Goal: Task Accomplishment & Management: Use online tool/utility

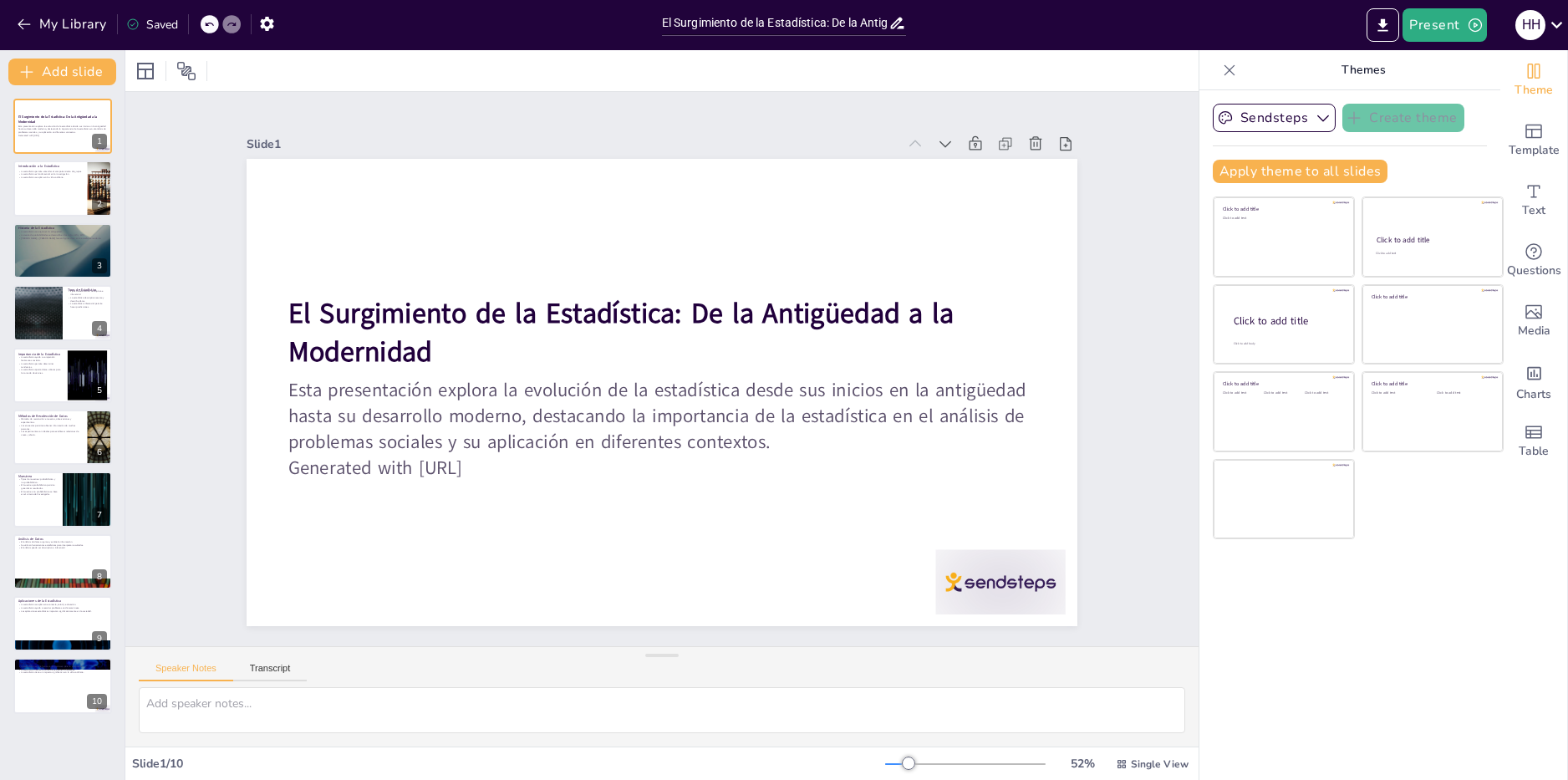
type input "El Surgimiento de la Estadística: De la Antigüedad a la Modernidad"
click at [70, 188] on div at bounding box center [63, 189] width 100 height 57
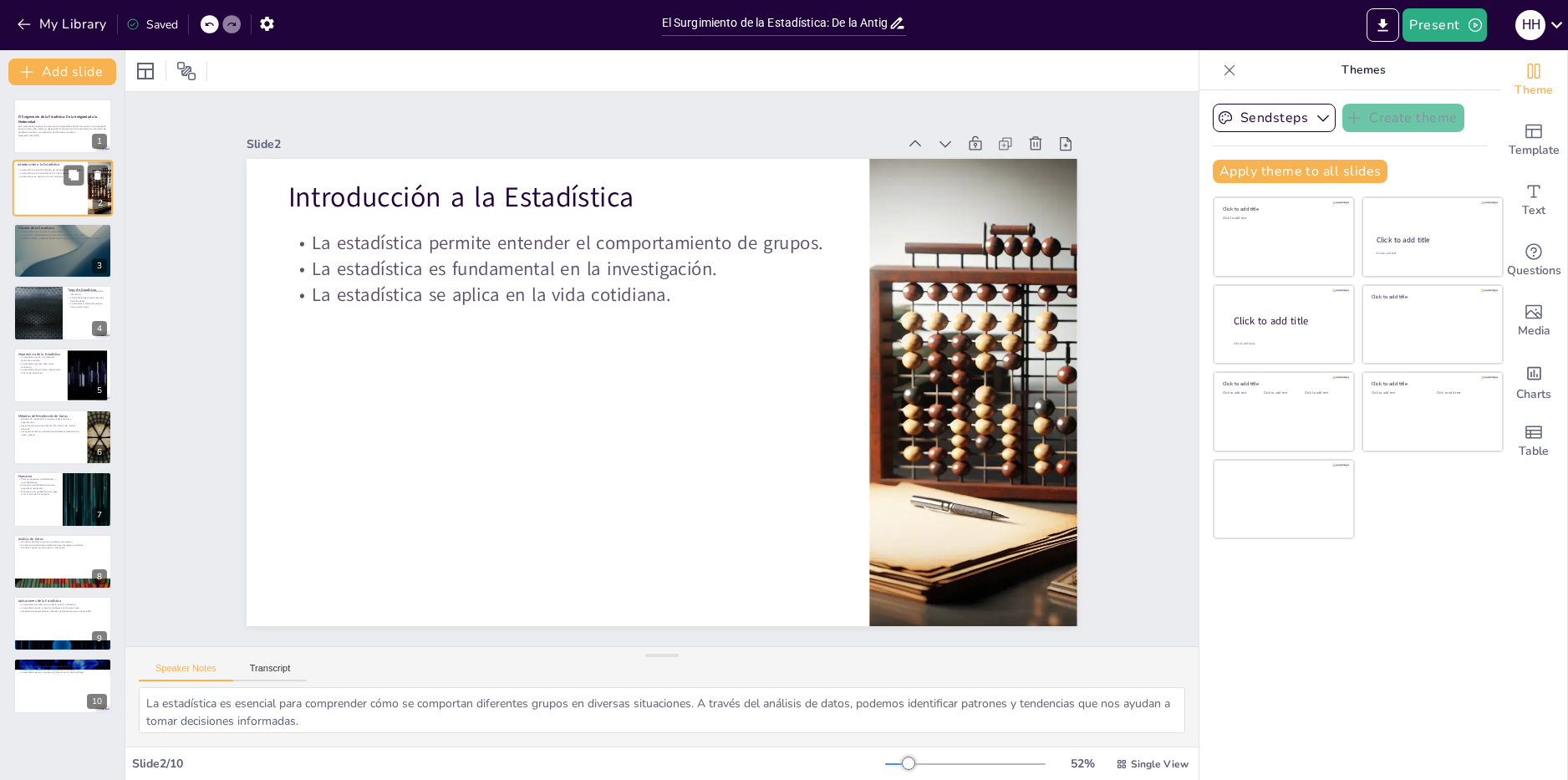
type textarea "La estadística es esencial para comprender cómo se comportan diferentes grupos …"
click at [48, 127] on p "Esta presentación explora la evolución de la estadística desde sus inicios en l…" at bounding box center [63, 129] width 90 height 9
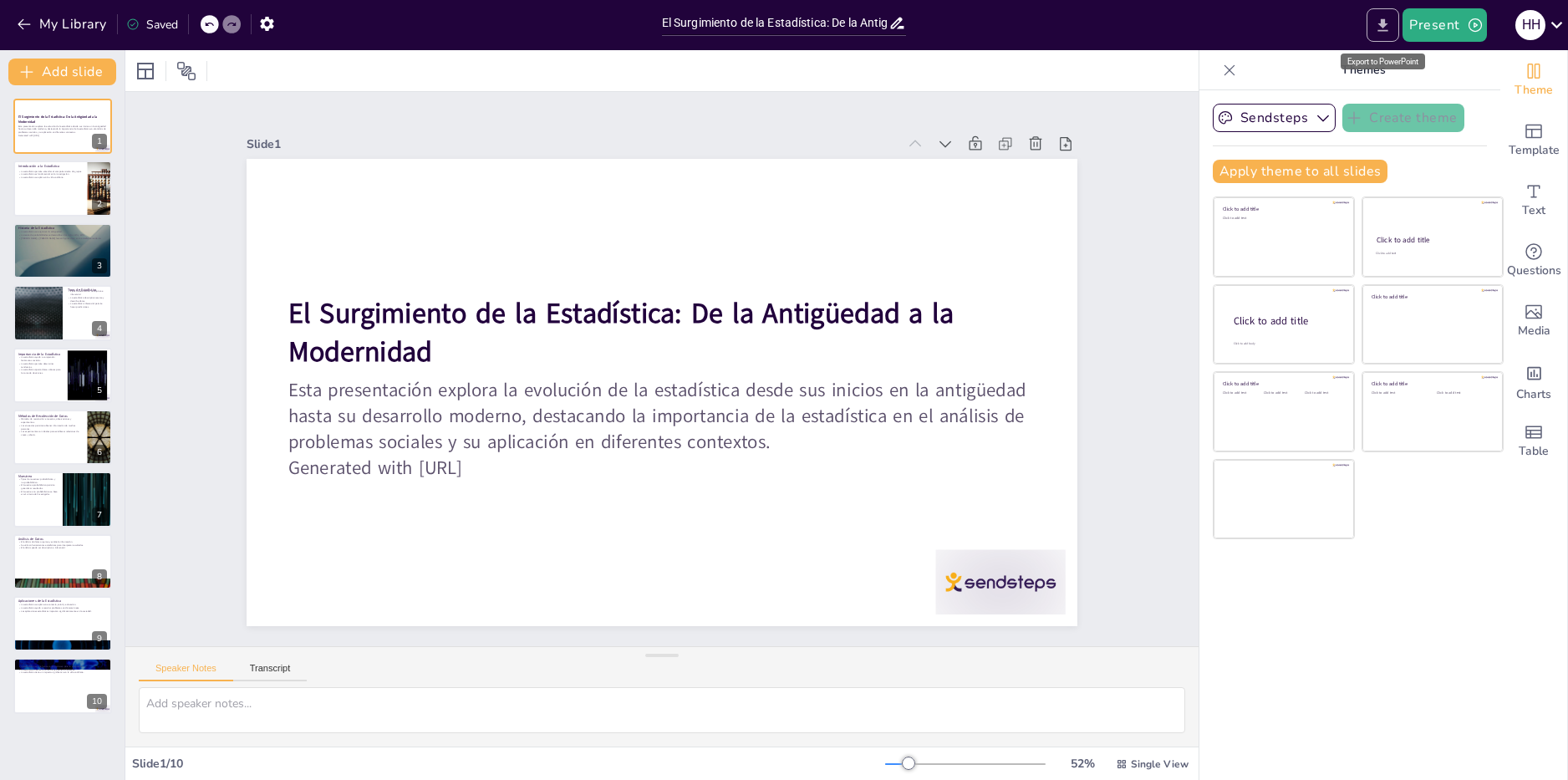
click at [1388, 29] on icon "Export to PowerPoint" at bounding box center [1382, 26] width 18 height 18
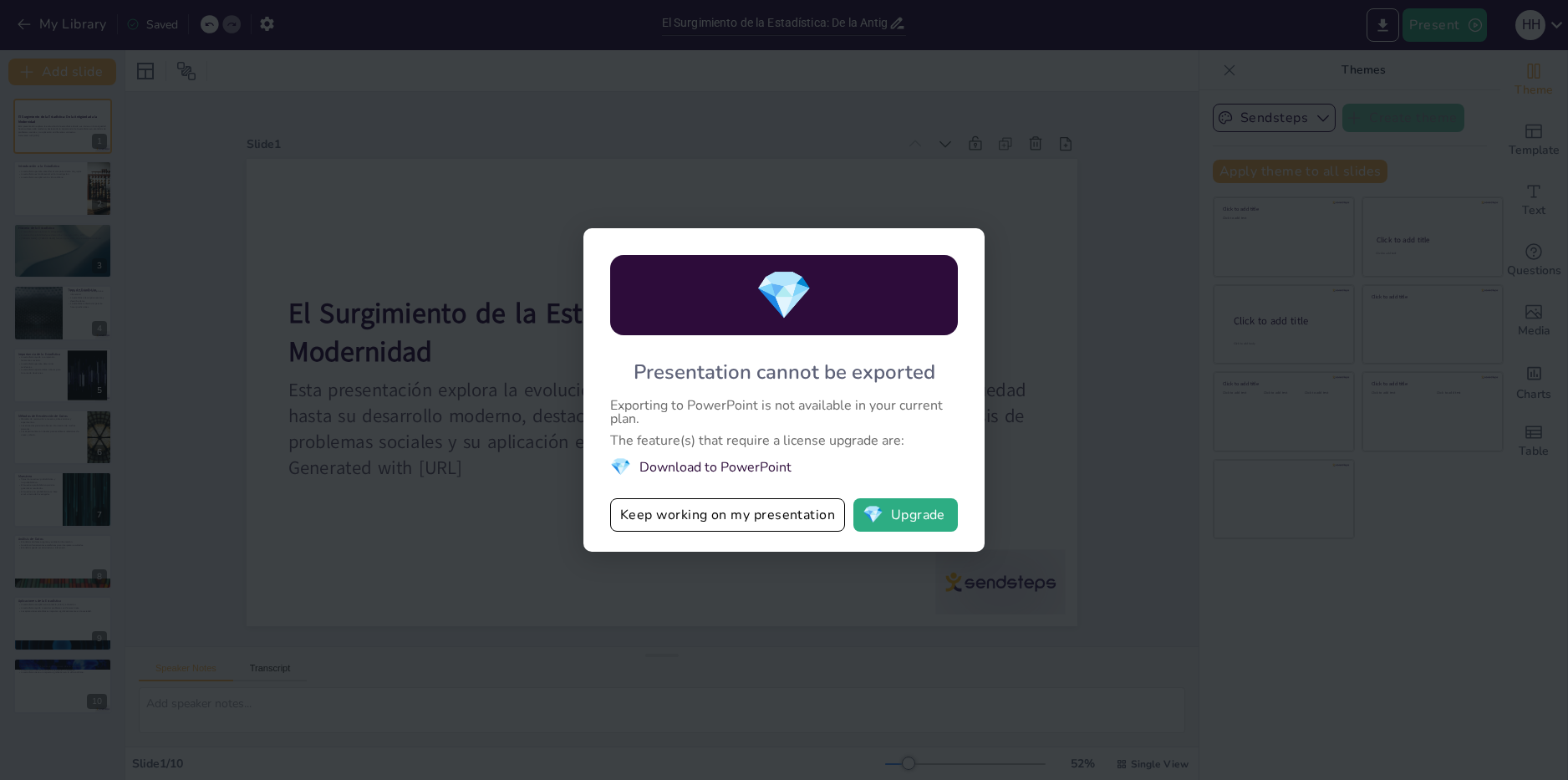
click at [735, 465] on li "💎 Download to PowerPoint" at bounding box center [784, 467] width 348 height 23
click at [467, 272] on div "💎 Presentation cannot be exported Exporting to PowerPoint is not available in y…" at bounding box center [784, 390] width 1568 height 780
click at [735, 520] on button "Keep working on my presentation" at bounding box center [728, 514] width 235 height 33
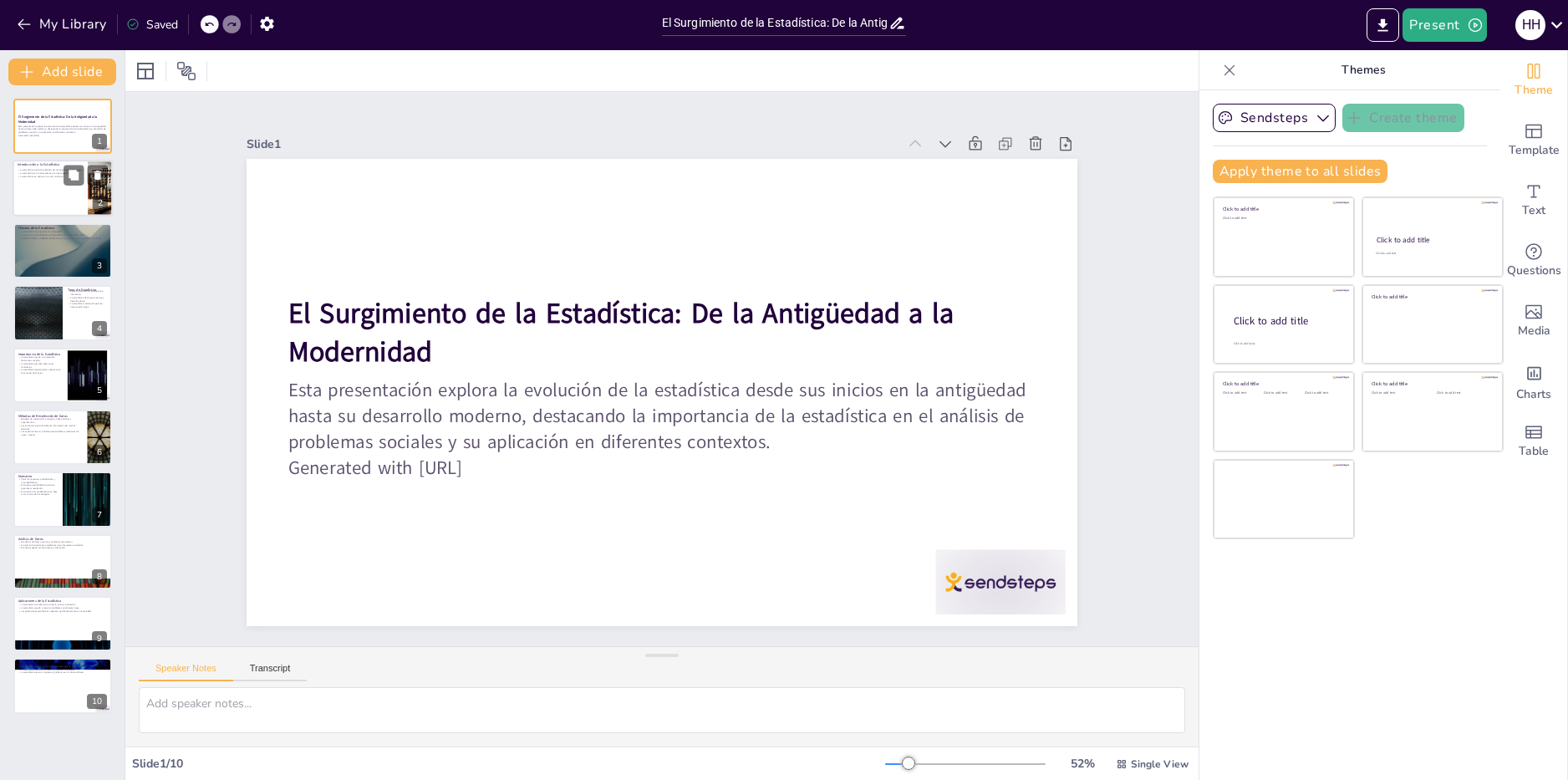
click at [72, 191] on div at bounding box center [63, 189] width 100 height 57
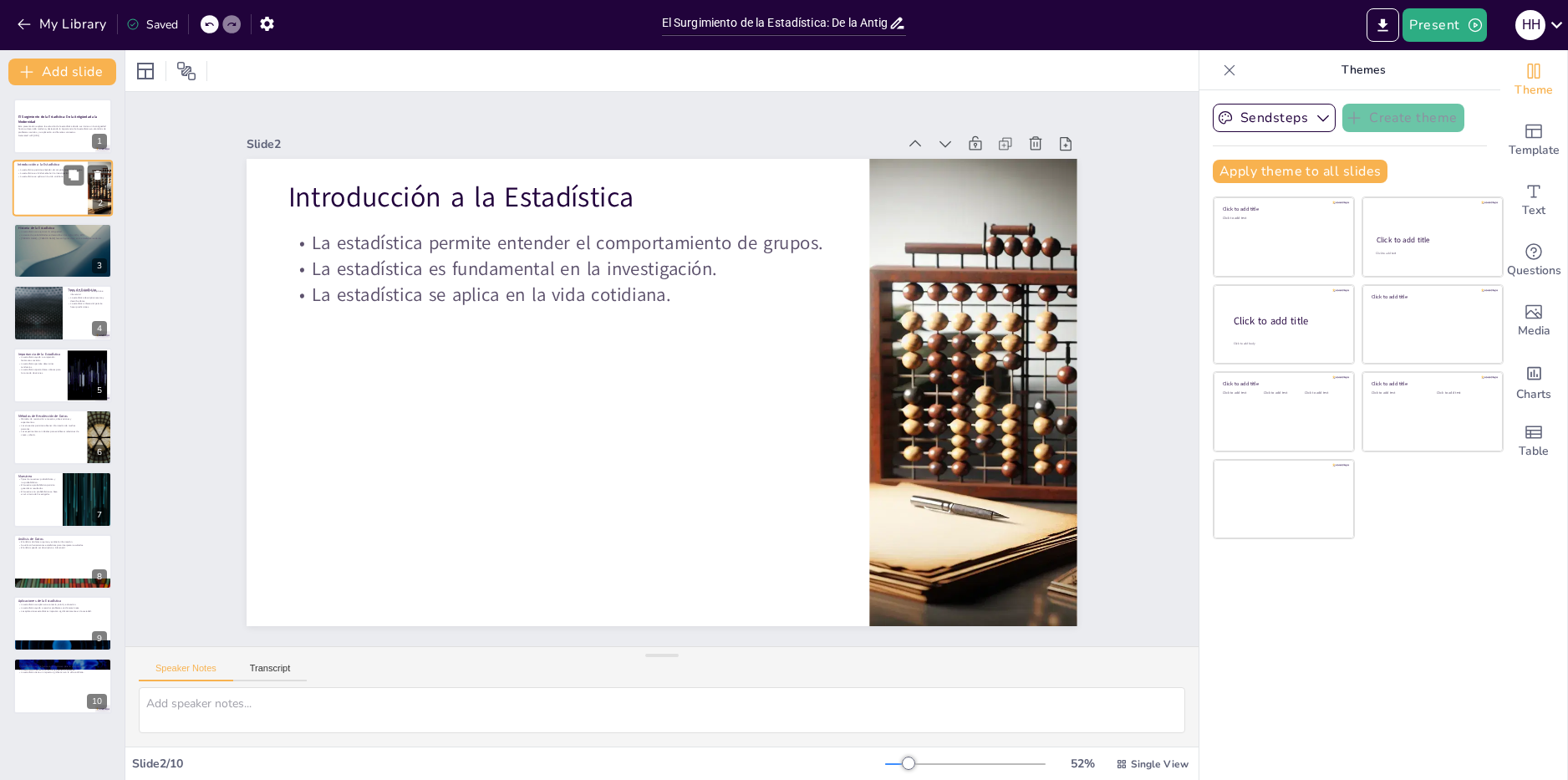
type textarea "La estadística es esencial para comprender cómo se comportan diferentes grupos …"
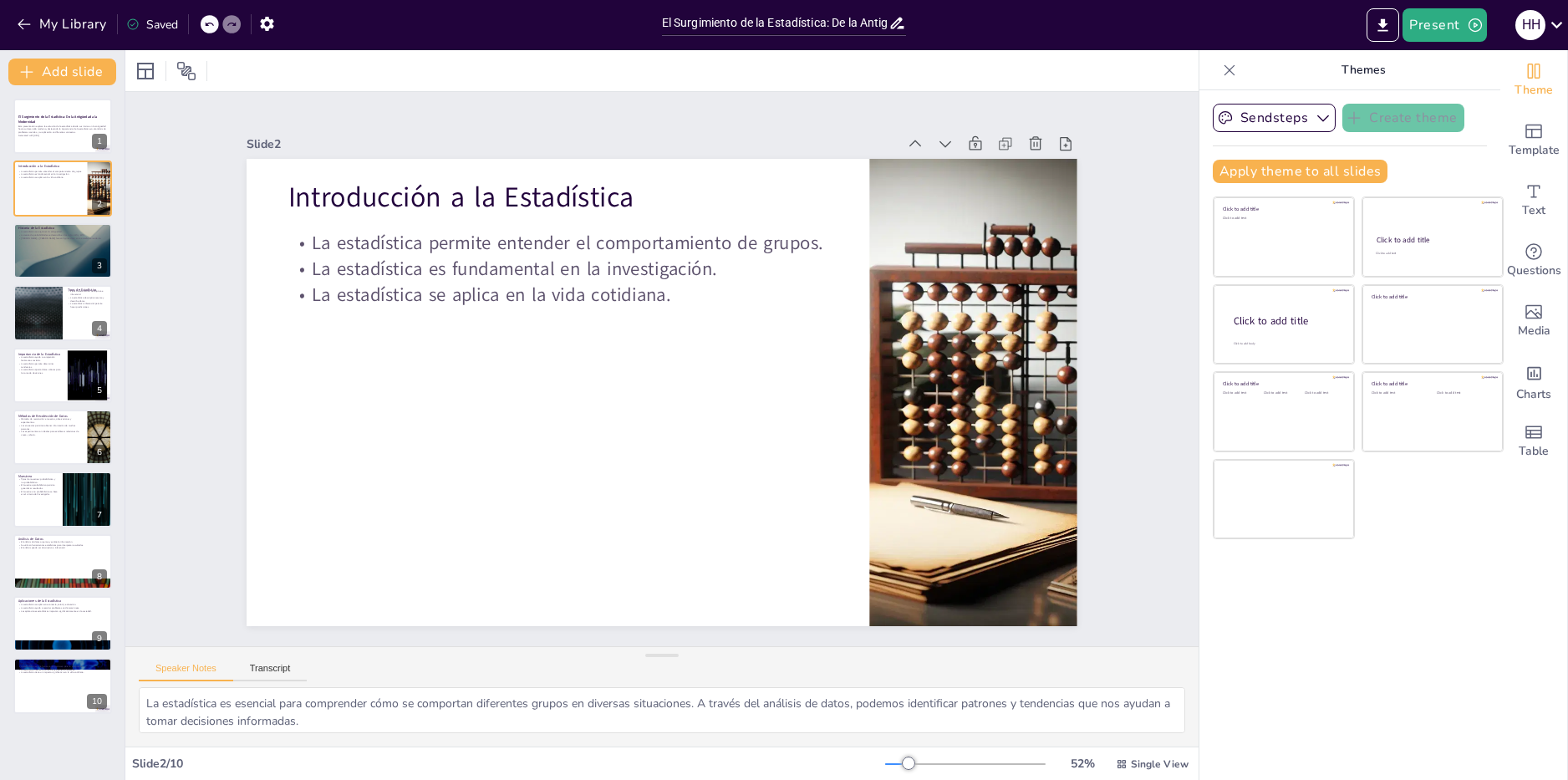
click at [9, 26] on div "My Library Saved" at bounding box center [141, 23] width 283 height 30
click at [26, 27] on icon "button" at bounding box center [25, 25] width 17 height 17
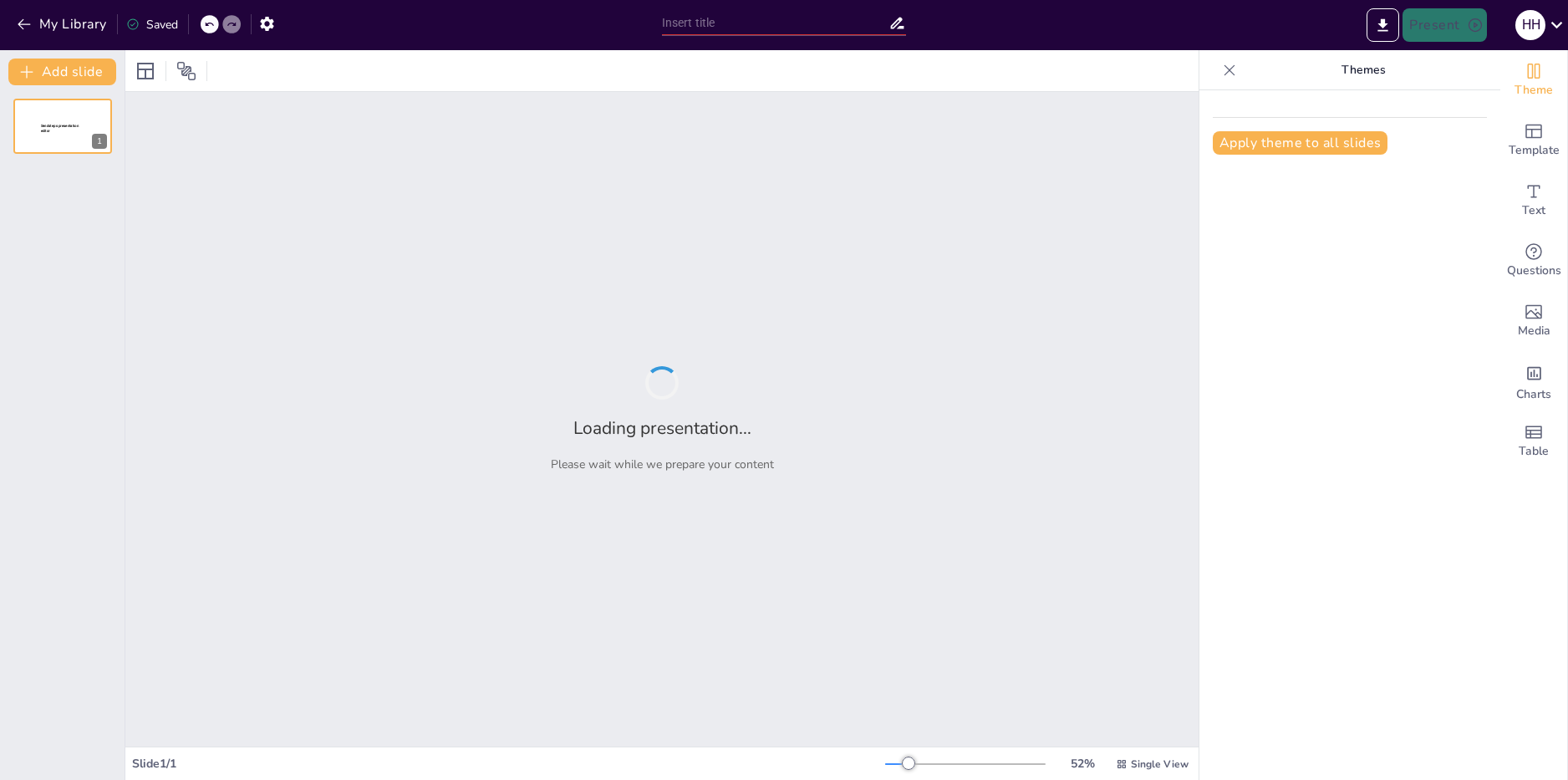
type input "El Surgimiento de la Estadística: De la Antigüedad a la Modernidad"
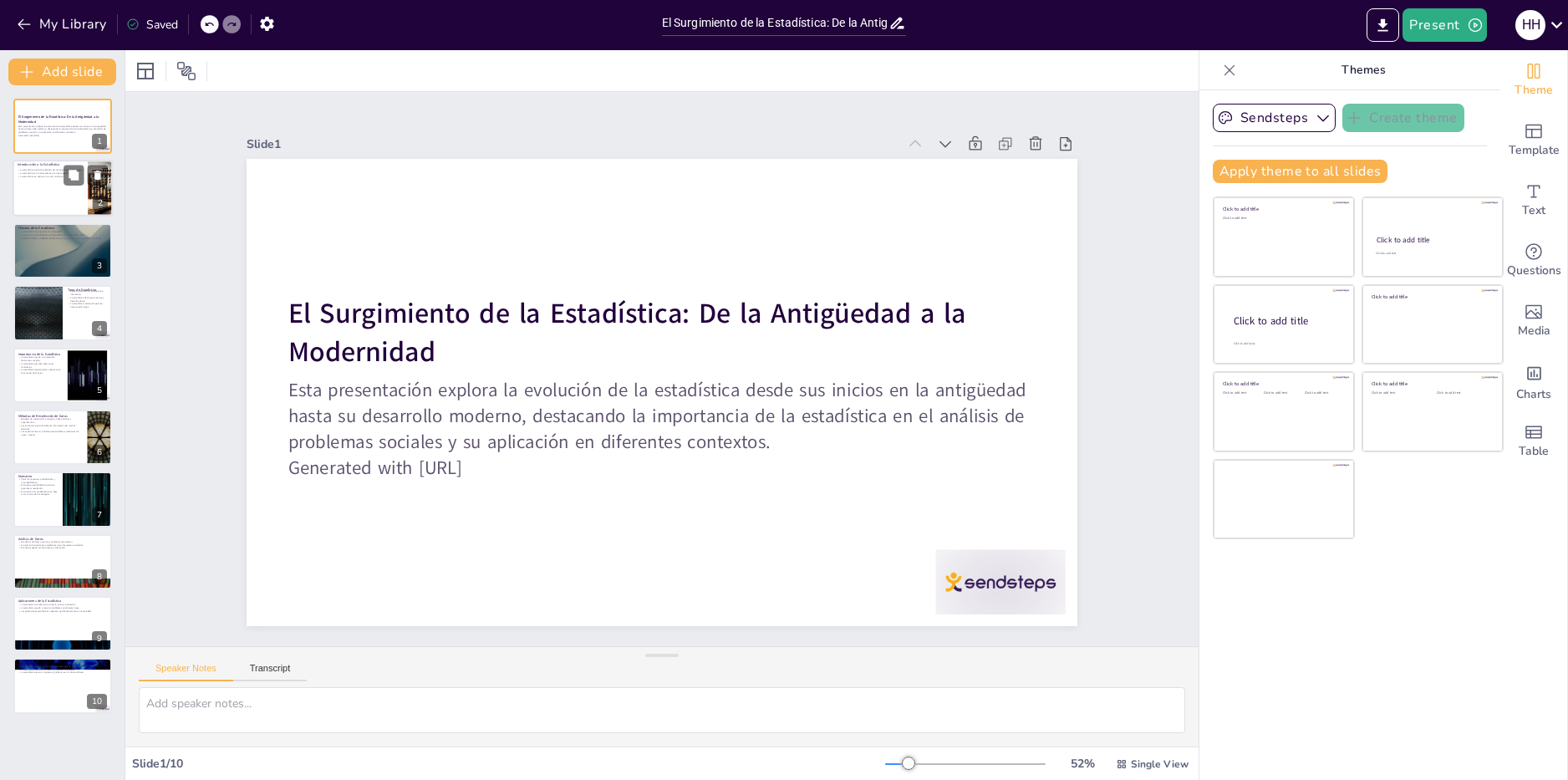
click at [79, 198] on div at bounding box center [63, 189] width 100 height 57
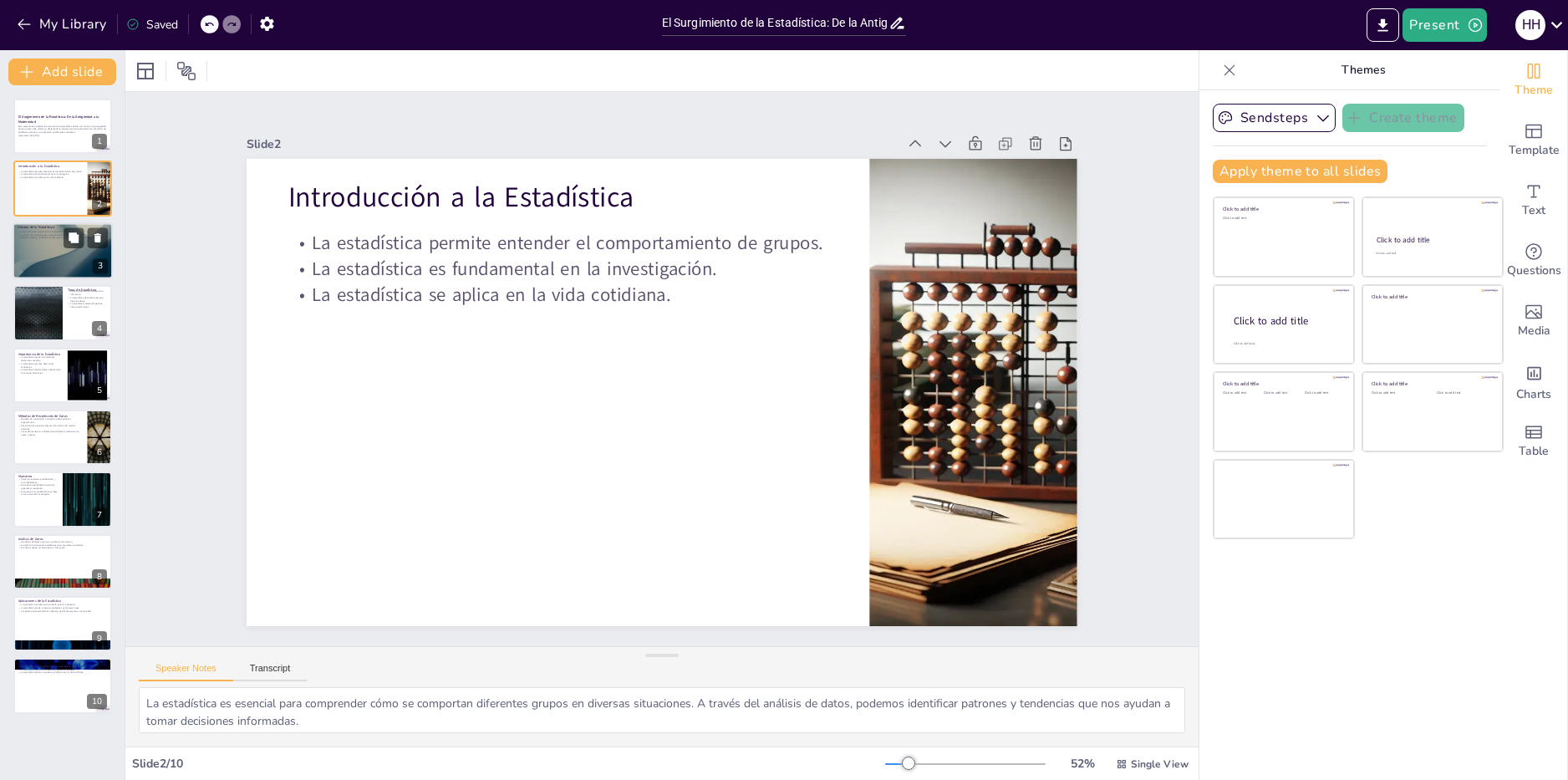
click at [70, 250] on div at bounding box center [63, 250] width 100 height 57
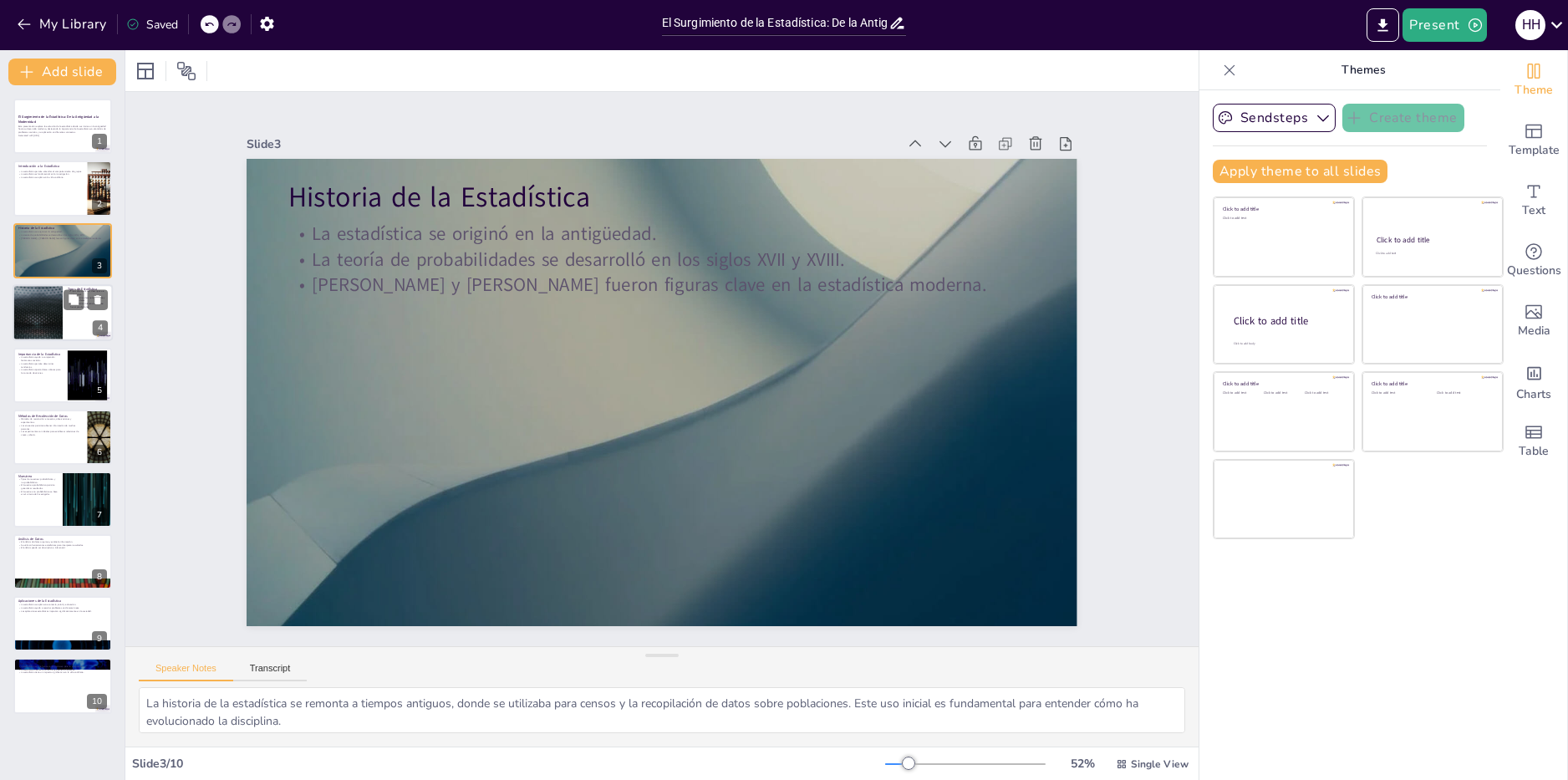
click at [76, 312] on div at bounding box center [63, 313] width 100 height 57
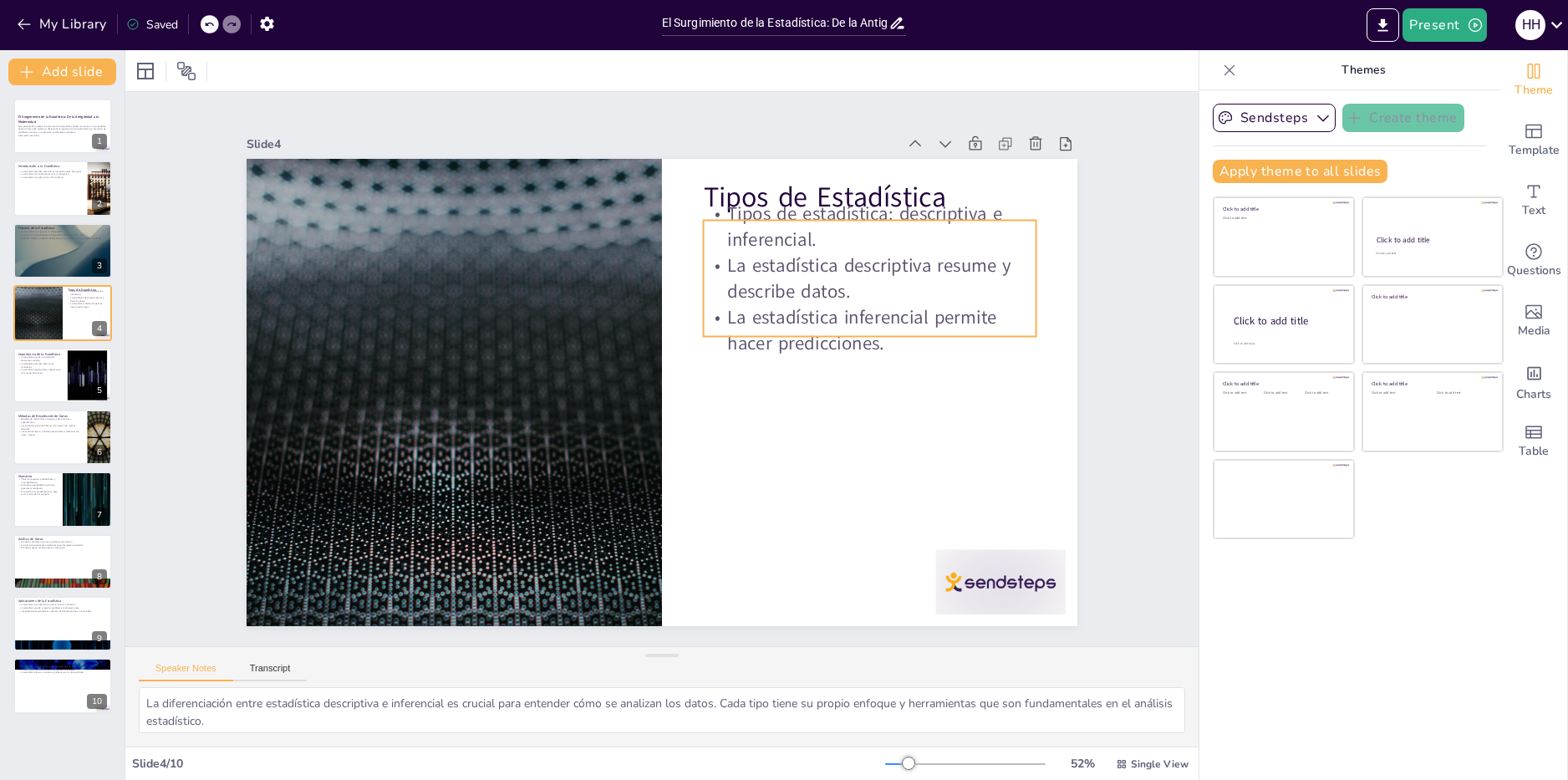
click at [787, 329] on p "La estadística inferencial permite hacer predicciones." at bounding box center [873, 352] width 336 height 86
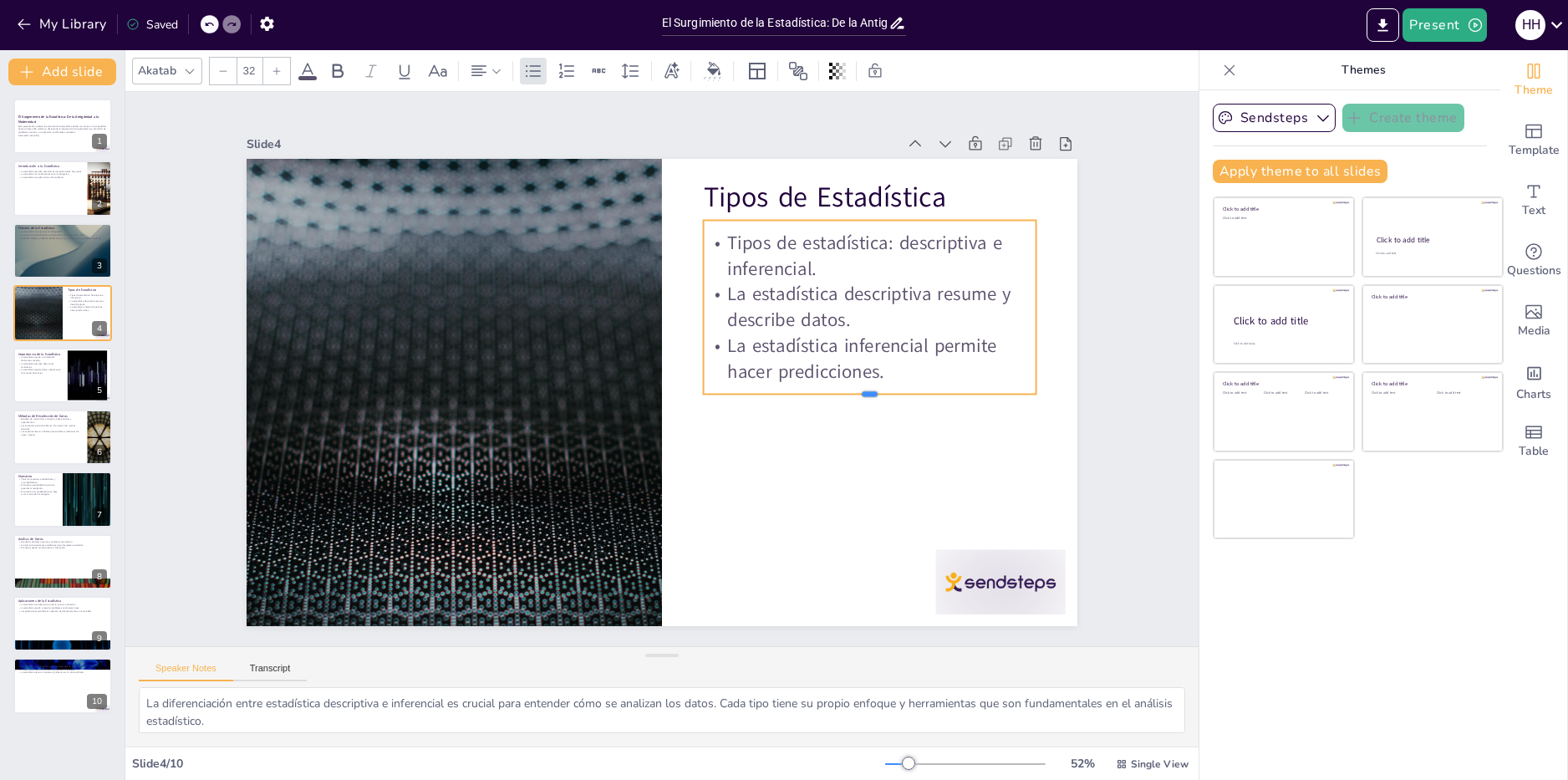
drag, startPoint x: 866, startPoint y: 337, endPoint x: 868, endPoint y: 395, distance: 58.0
click at [868, 417] on div at bounding box center [777, 545] width 232 height 255
click at [1124, 372] on div "Slide 1 El Surgimiento de la Estadística: De la Antigüedad a la Modernidad Esta…" at bounding box center [661, 370] width 1010 height 695
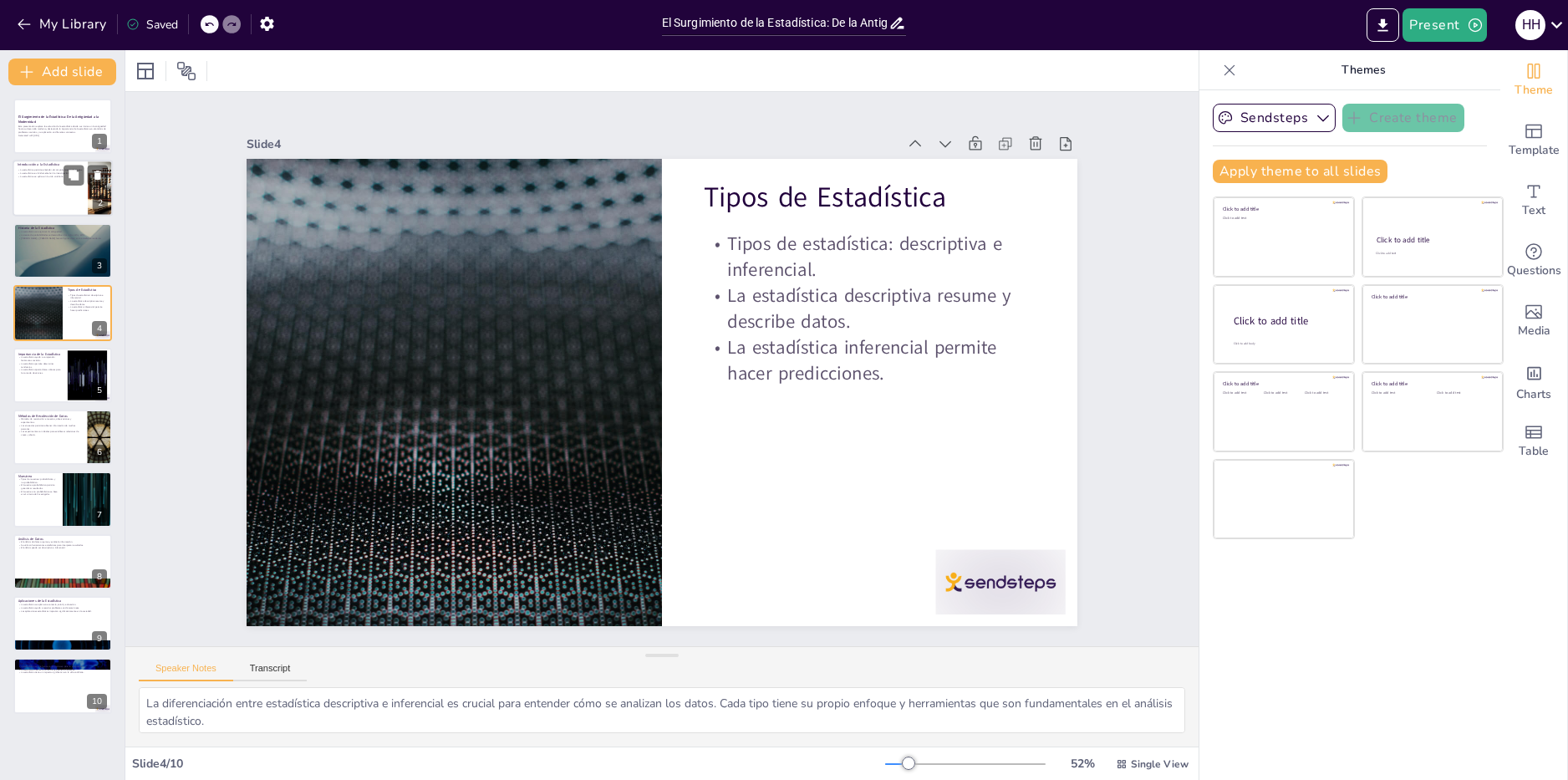
click at [45, 175] on p "La estadística se aplica en la vida cotidiana." at bounding box center [50, 177] width 66 height 3
type textarea "La estadística es esencial para comprender cómo se comportan diferentes grupos …"
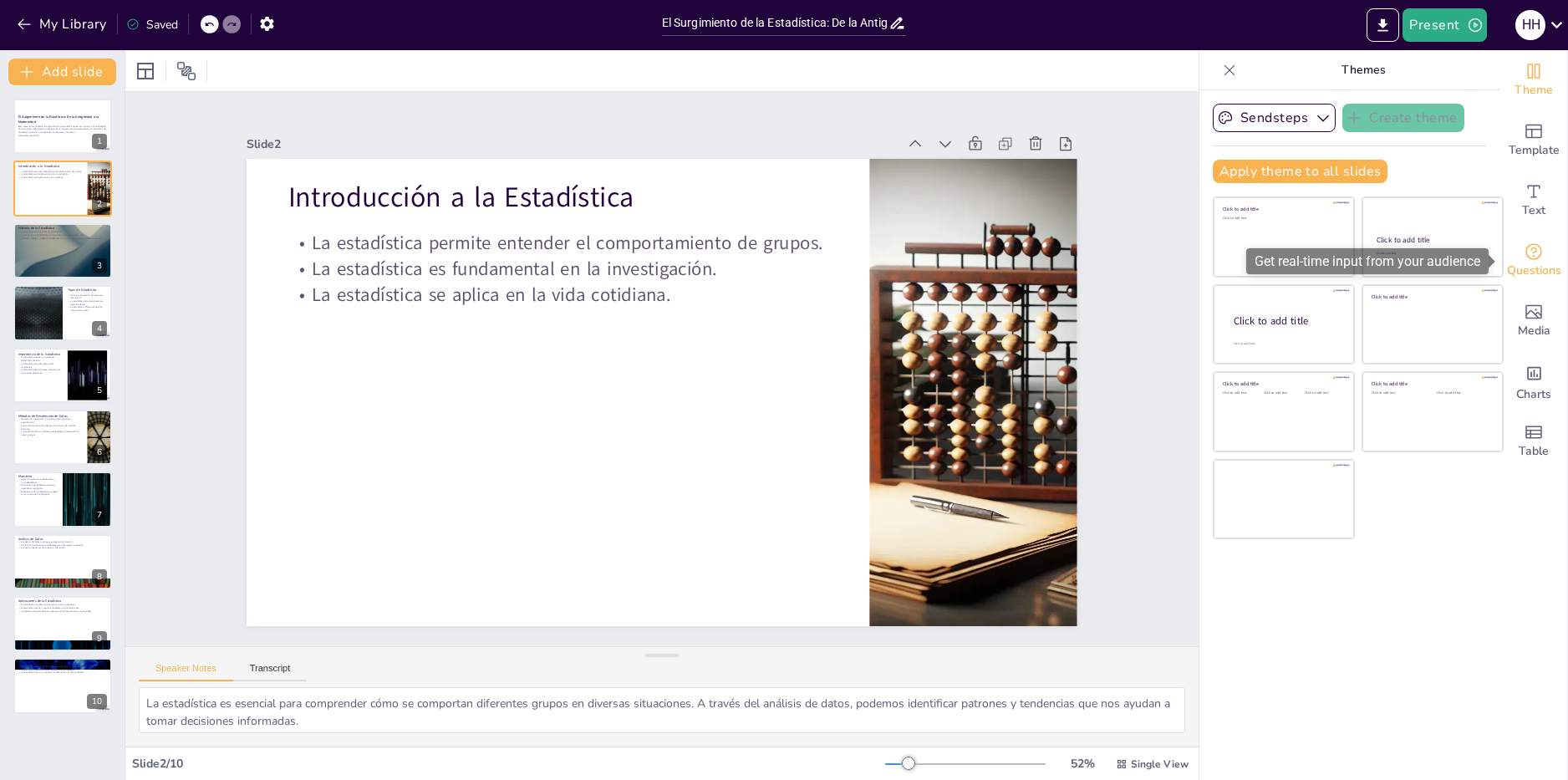
click at [1542, 250] on icon "Get real-time input from your audience" at bounding box center [1534, 252] width 17 height 17
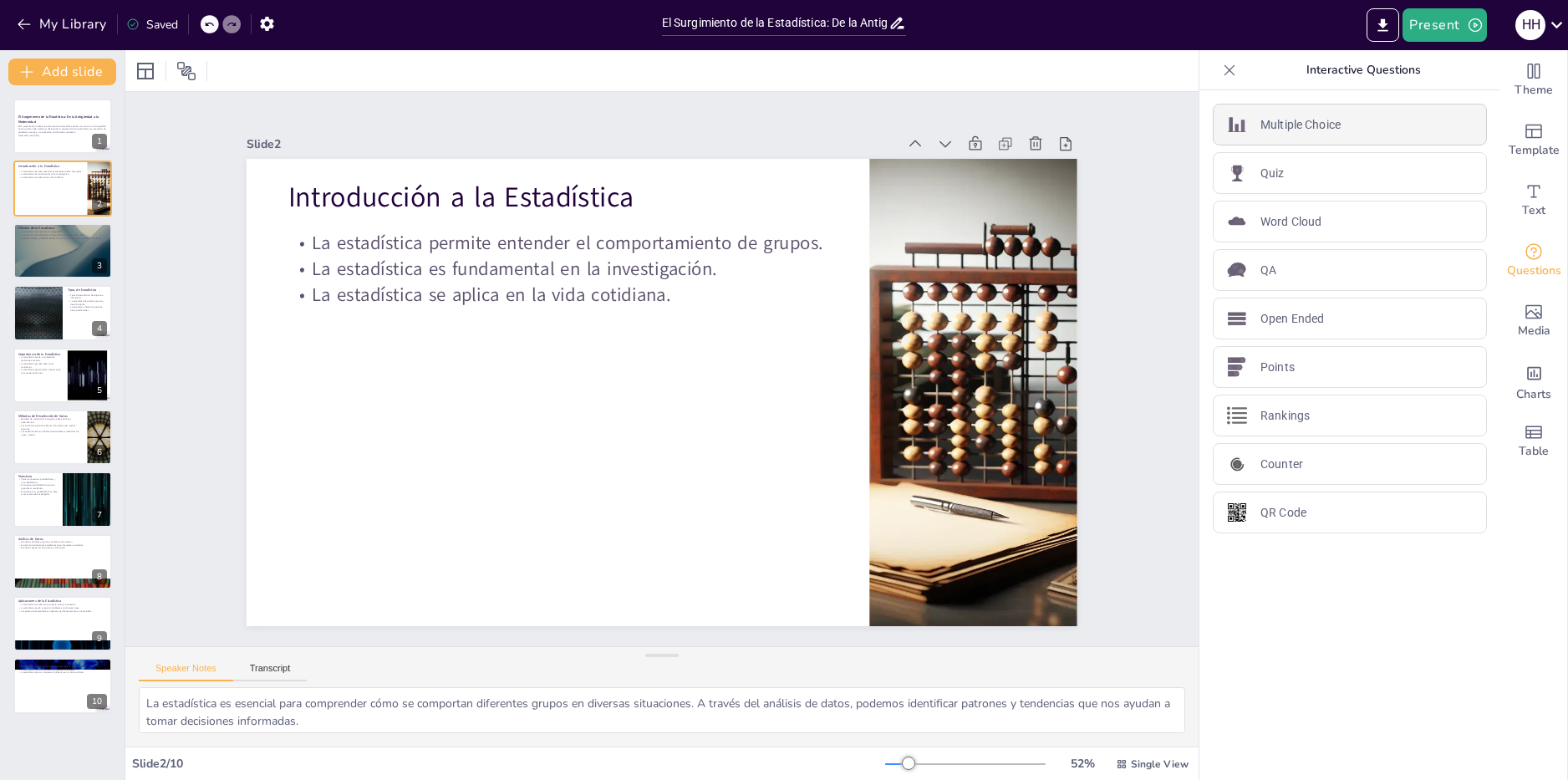
click at [1318, 126] on p "Multiple Choice" at bounding box center [1301, 125] width 80 height 18
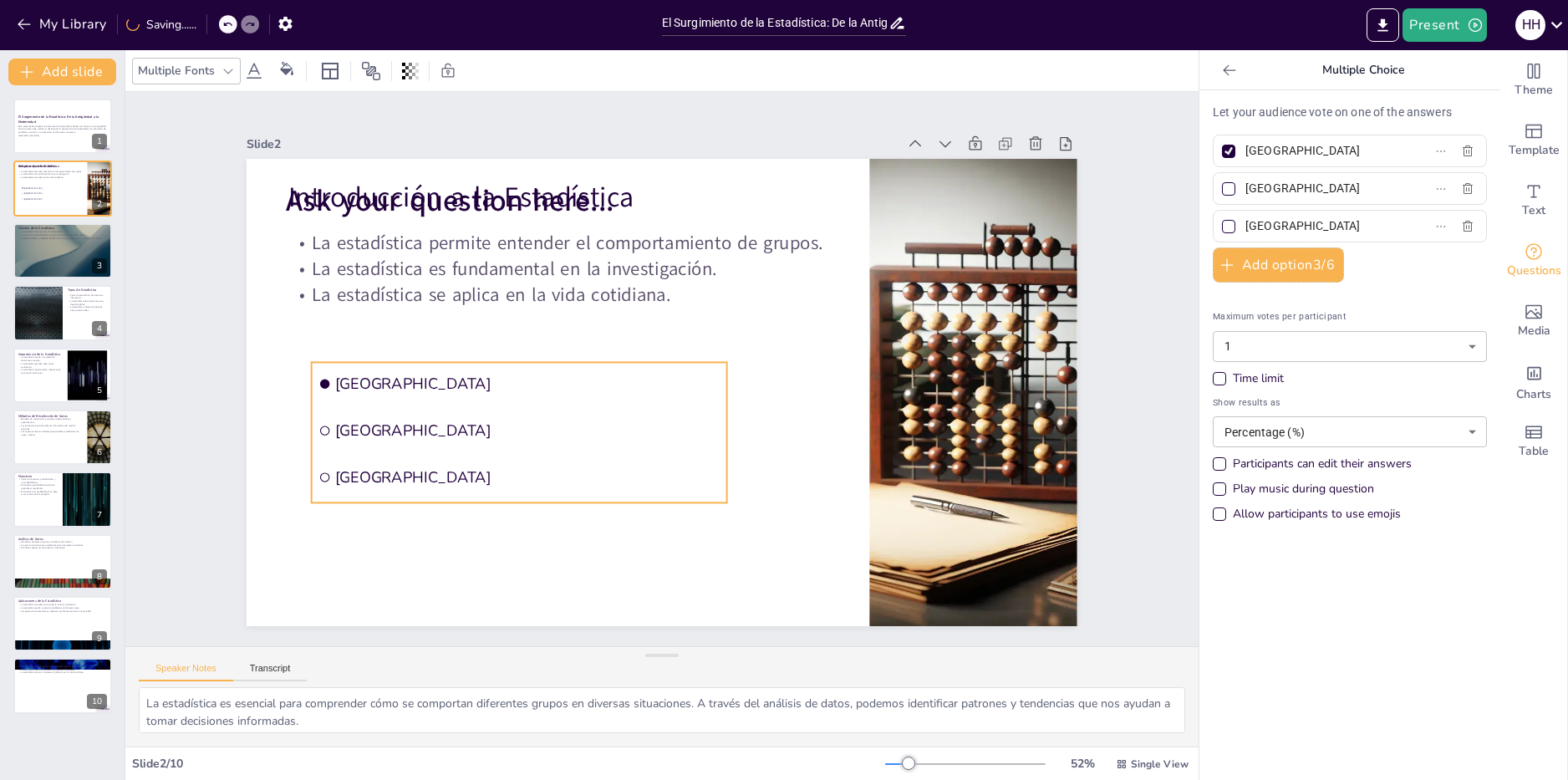
drag, startPoint x: 649, startPoint y: 407, endPoint x: 649, endPoint y: 502, distance: 95.0
click at [649, 502] on ul "Amsterdam Rotterdam The Hague" at bounding box center [519, 432] width 415 height 141
click at [1353, 153] on input "Amsterdam" at bounding box center [1323, 151] width 156 height 24
drag, startPoint x: 1353, startPoint y: 153, endPoint x: 1242, endPoint y: 152, distance: 111.0
click at [1245, 152] on input "Amsterdam" at bounding box center [1323, 151] width 156 height 24
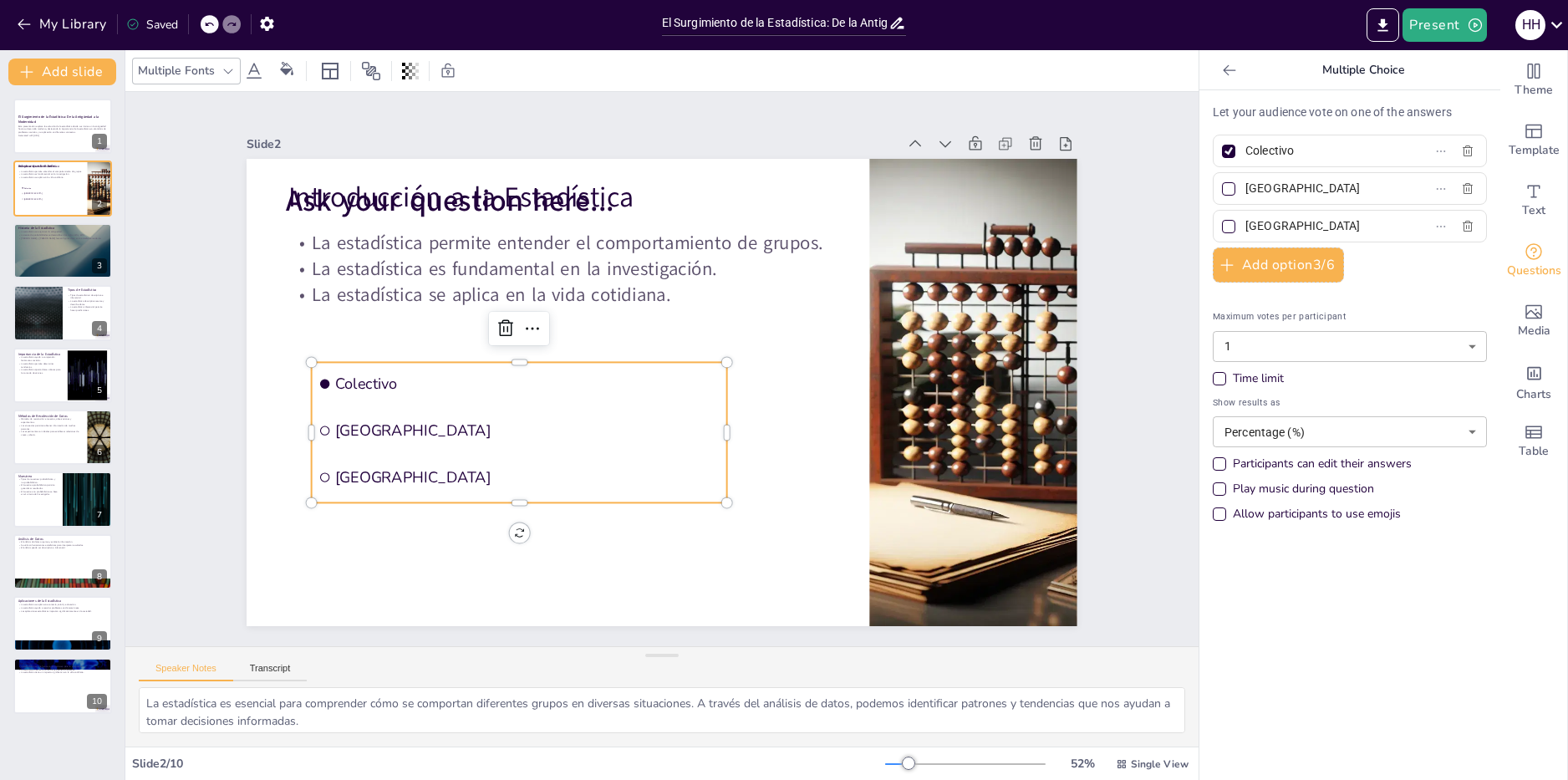
type input "Colectivo"
click at [1358, 187] on input "Rotterdam" at bounding box center [1323, 188] width 156 height 24
drag, startPoint x: 1358, startPoint y: 187, endPoint x: 1248, endPoint y: 186, distance: 110.0
click at [1248, 186] on input "Rotterdam" at bounding box center [1323, 188] width 156 height 24
type input "Personal"
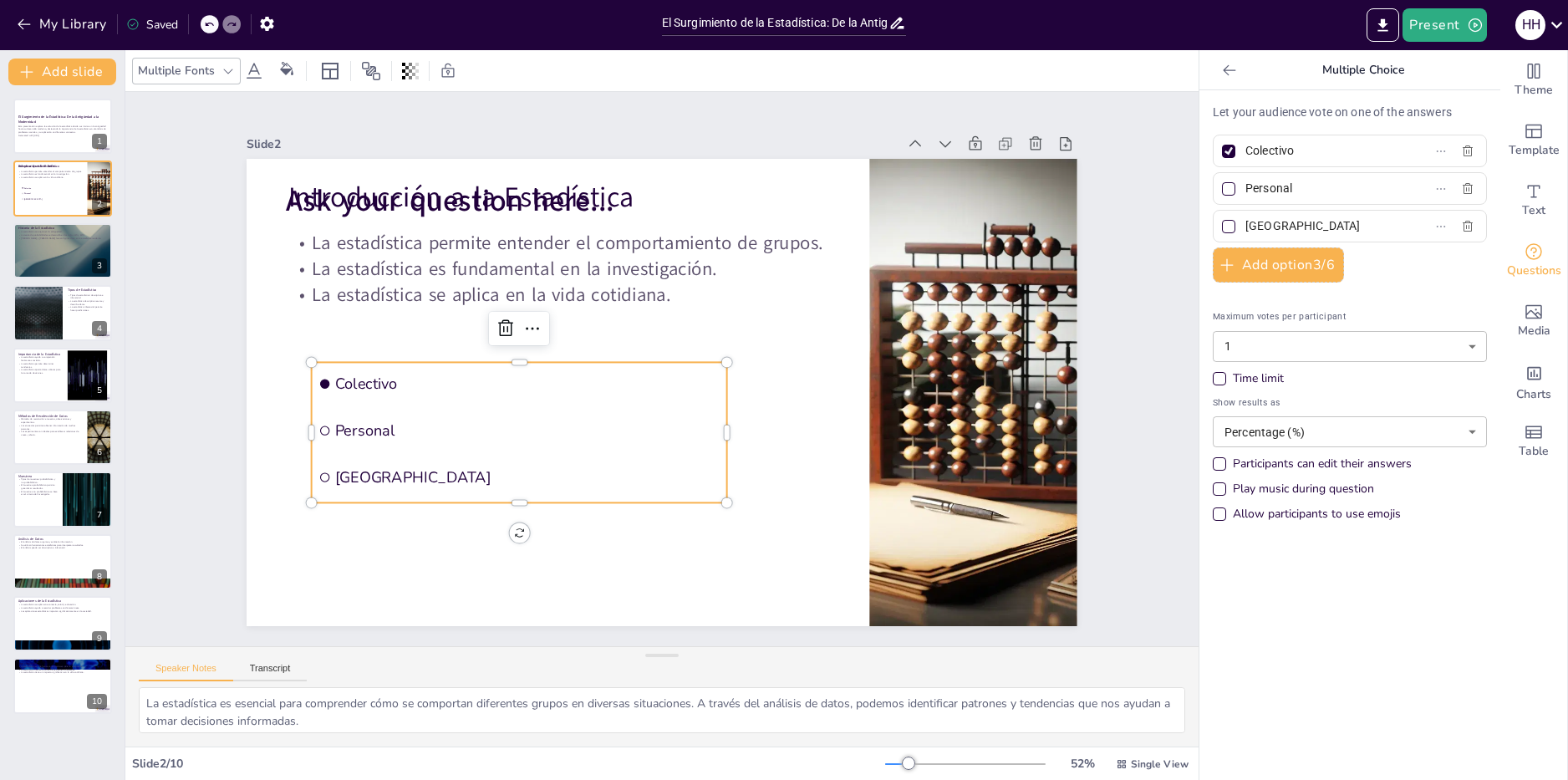
drag, startPoint x: 1344, startPoint y: 228, endPoint x: 1231, endPoint y: 227, distance: 113.0
click at [1245, 227] on input "The Hague" at bounding box center [1323, 226] width 156 height 24
type input "Historia"
click at [1233, 69] on icon at bounding box center [1230, 71] width 17 height 17
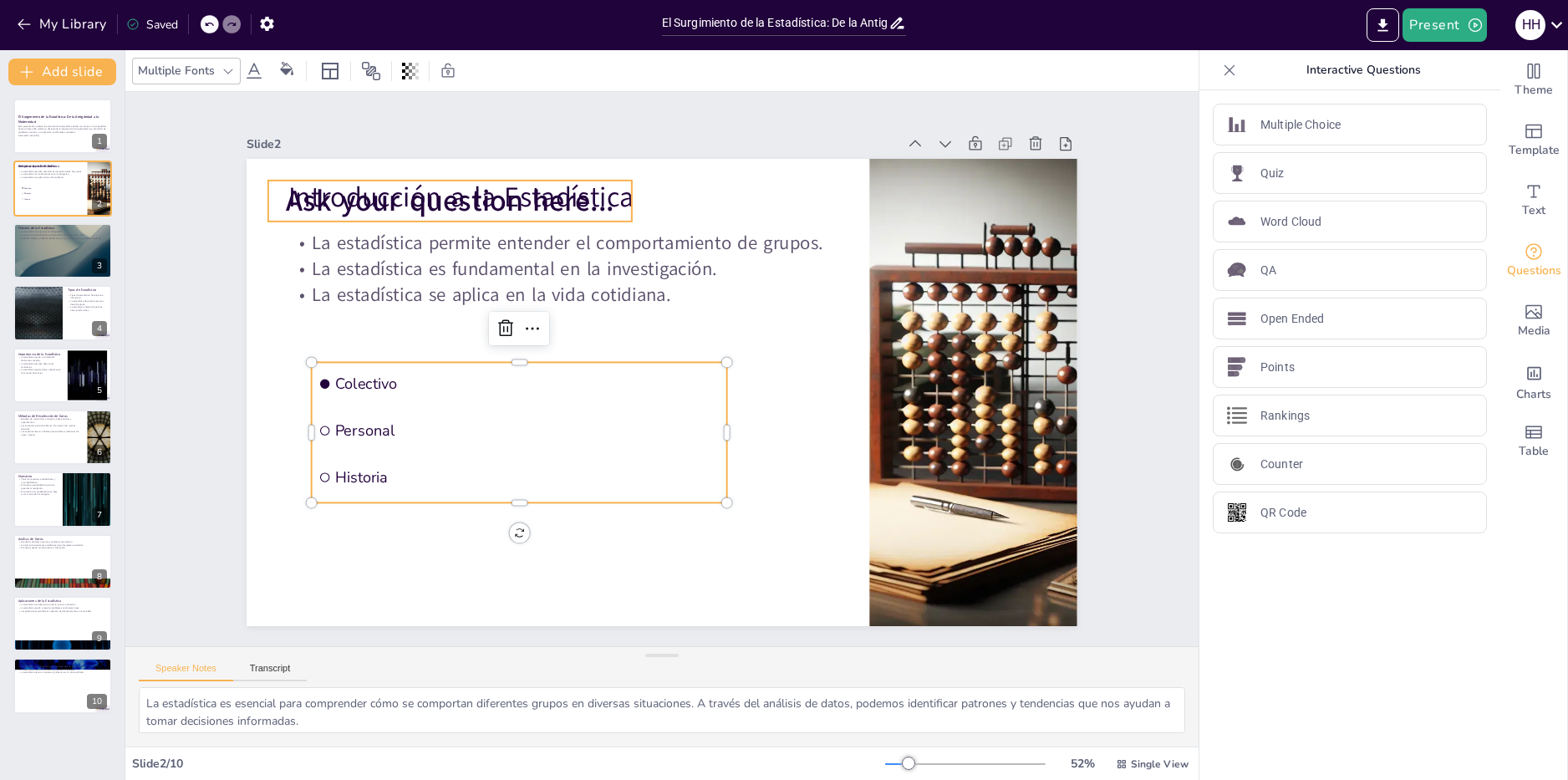
click at [325, 214] on span "Ask your question here..." at bounding box center [489, 161] width 329 height 108
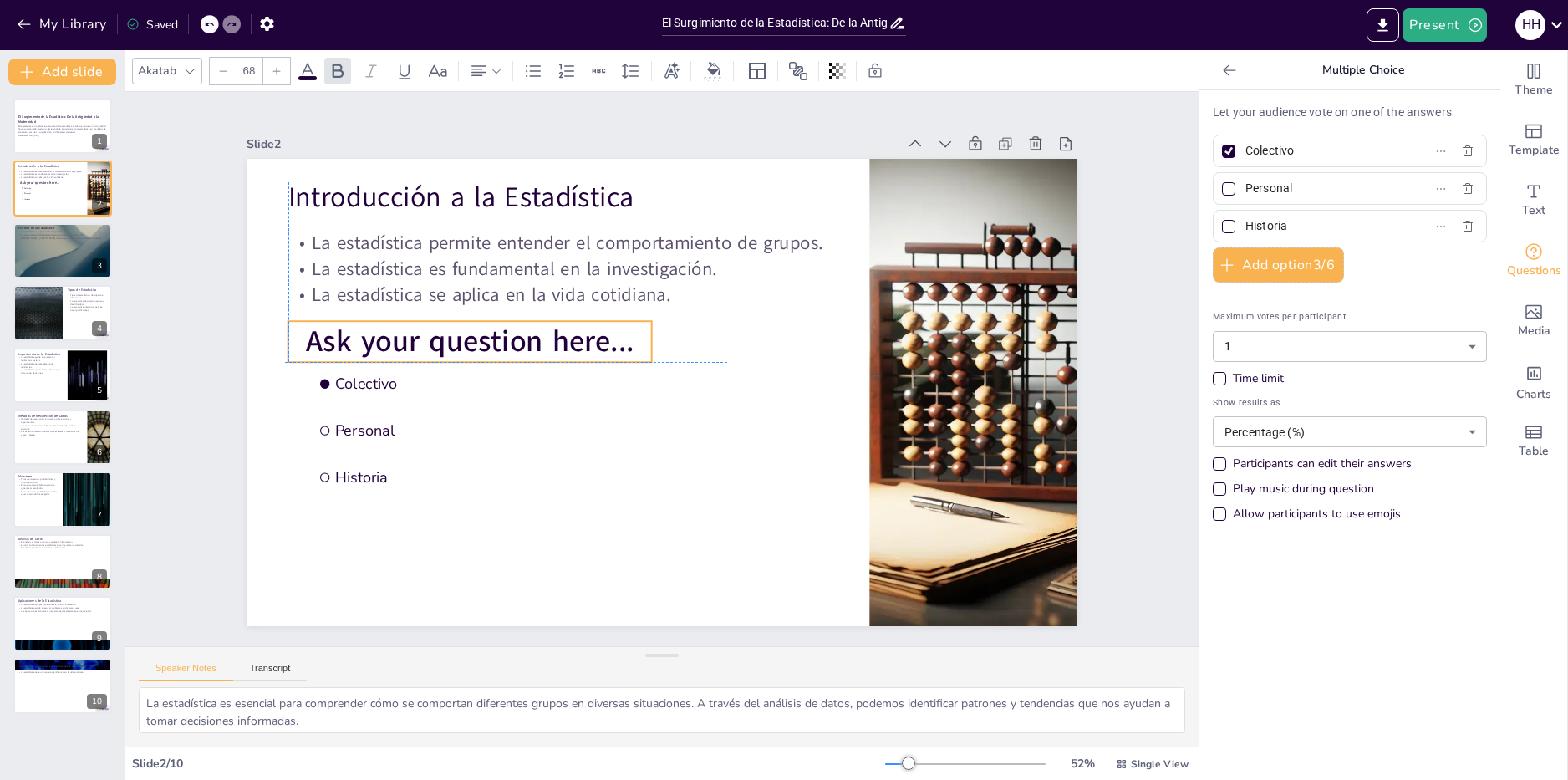
drag, startPoint x: 303, startPoint y: 214, endPoint x: 320, endPoint y: 354, distance: 141.0
click at [320, 354] on span "Ask your question here..." at bounding box center [473, 322] width 330 height 74
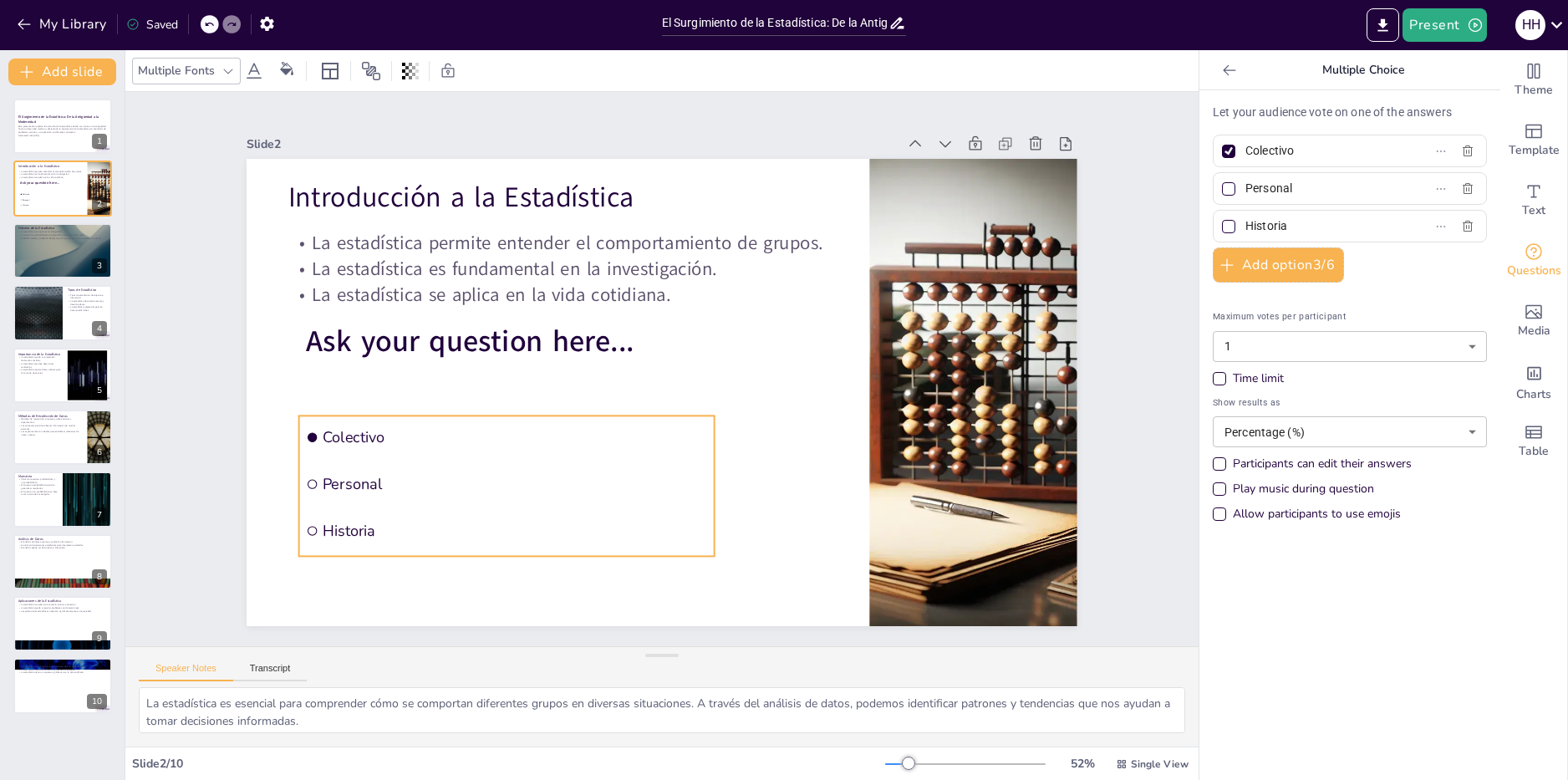
drag, startPoint x: 312, startPoint y: 416, endPoint x: 300, endPoint y: 470, distance: 55.3
click at [300, 470] on li "Personal" at bounding box center [486, 450] width 415 height 129
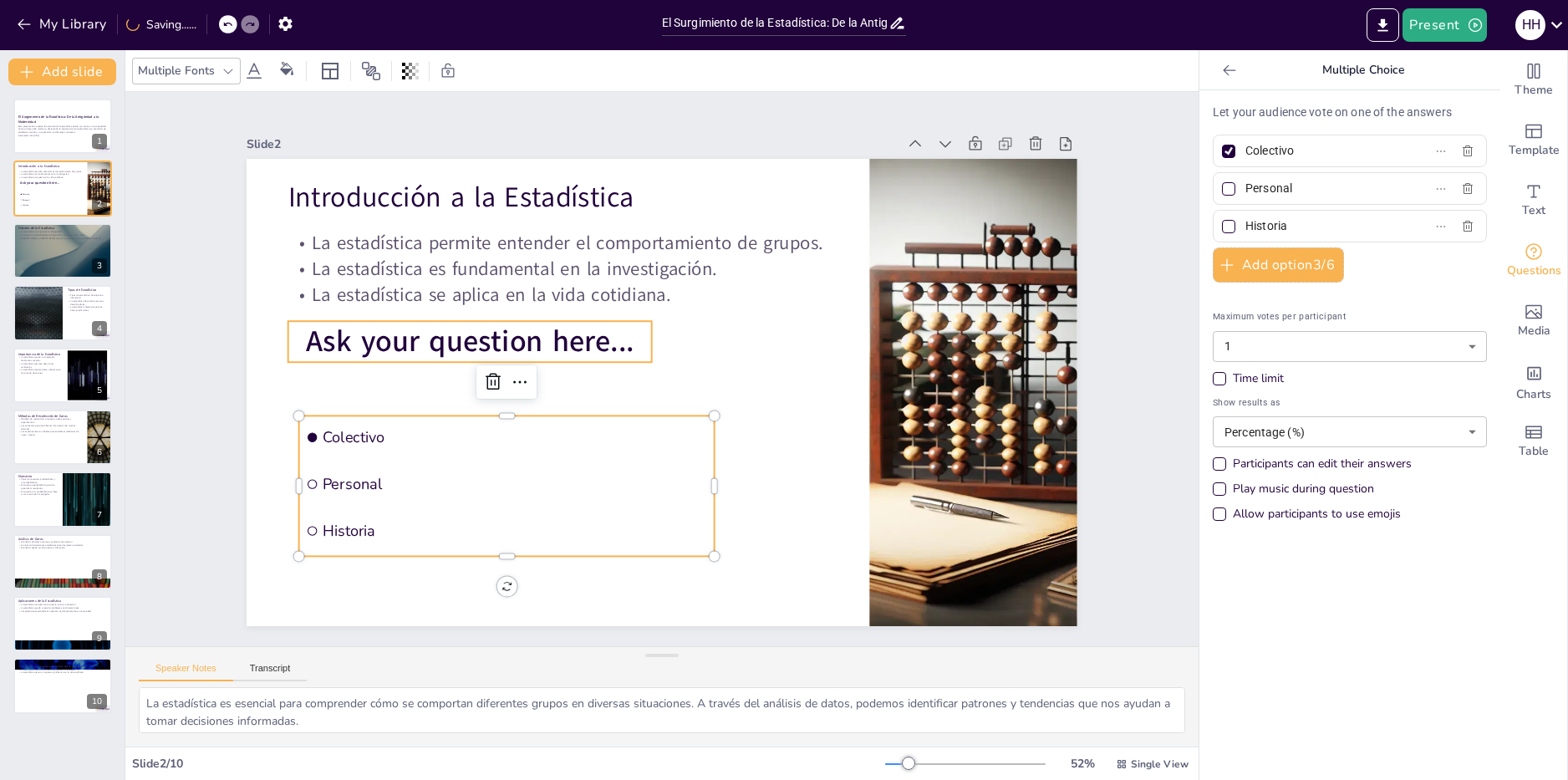
click at [459, 343] on span "Ask your question here..." at bounding box center [571, 198] width 226 height 290
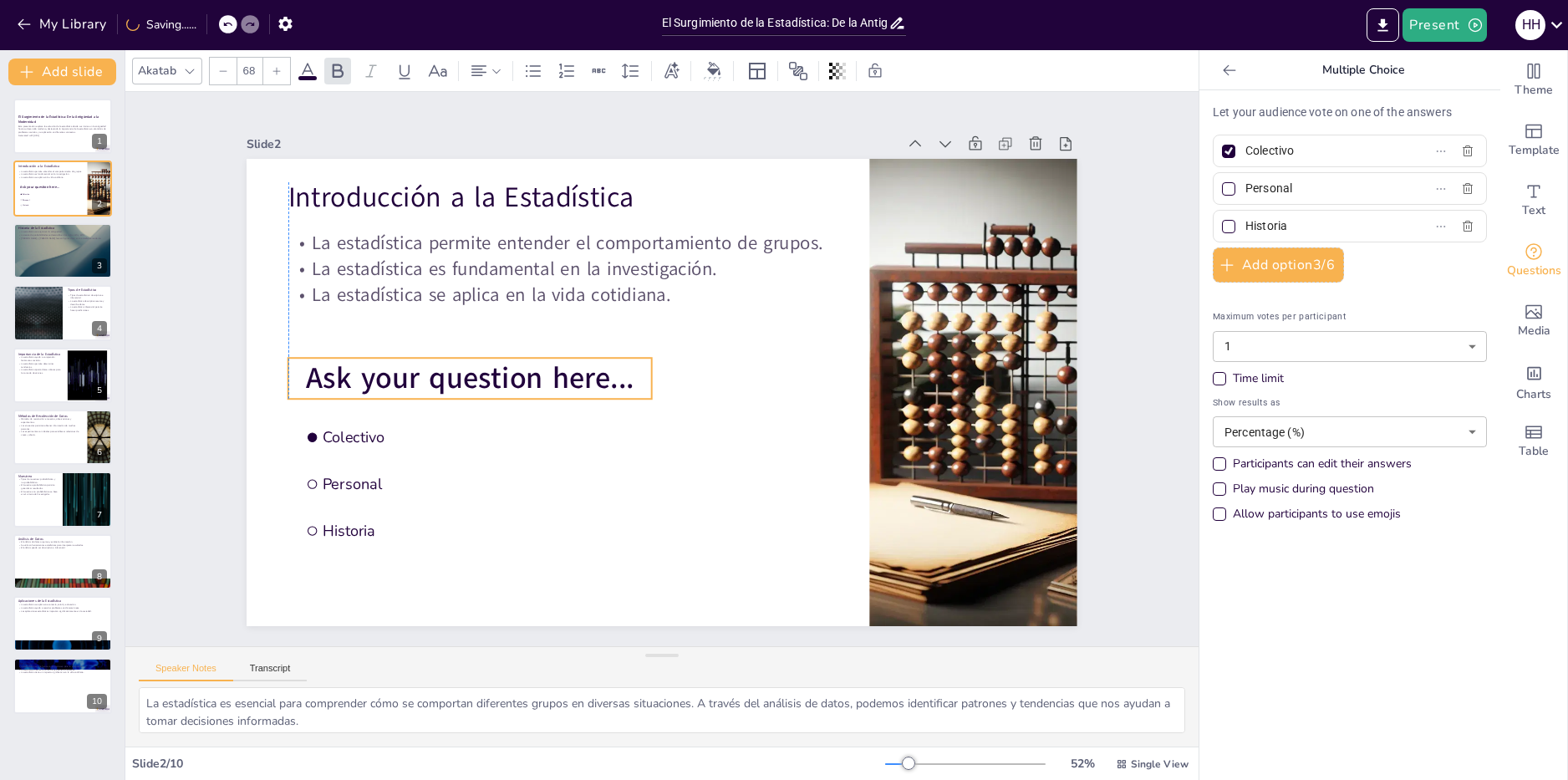
drag, startPoint x: 323, startPoint y: 362, endPoint x: 323, endPoint y: 399, distance: 37.0
click at [323, 398] on p "Ask your question here..." at bounding box center [470, 358] width 366 height 78
click at [402, 368] on span "Ask your question here..." at bounding box center [526, 232] width 249 height 271
click at [476, 370] on span "Ask your question here..." at bounding box center [490, 281] width 304 height 199
click at [476, 370] on span "Ask your question here..." at bounding box center [476, 319] width 324 height 140
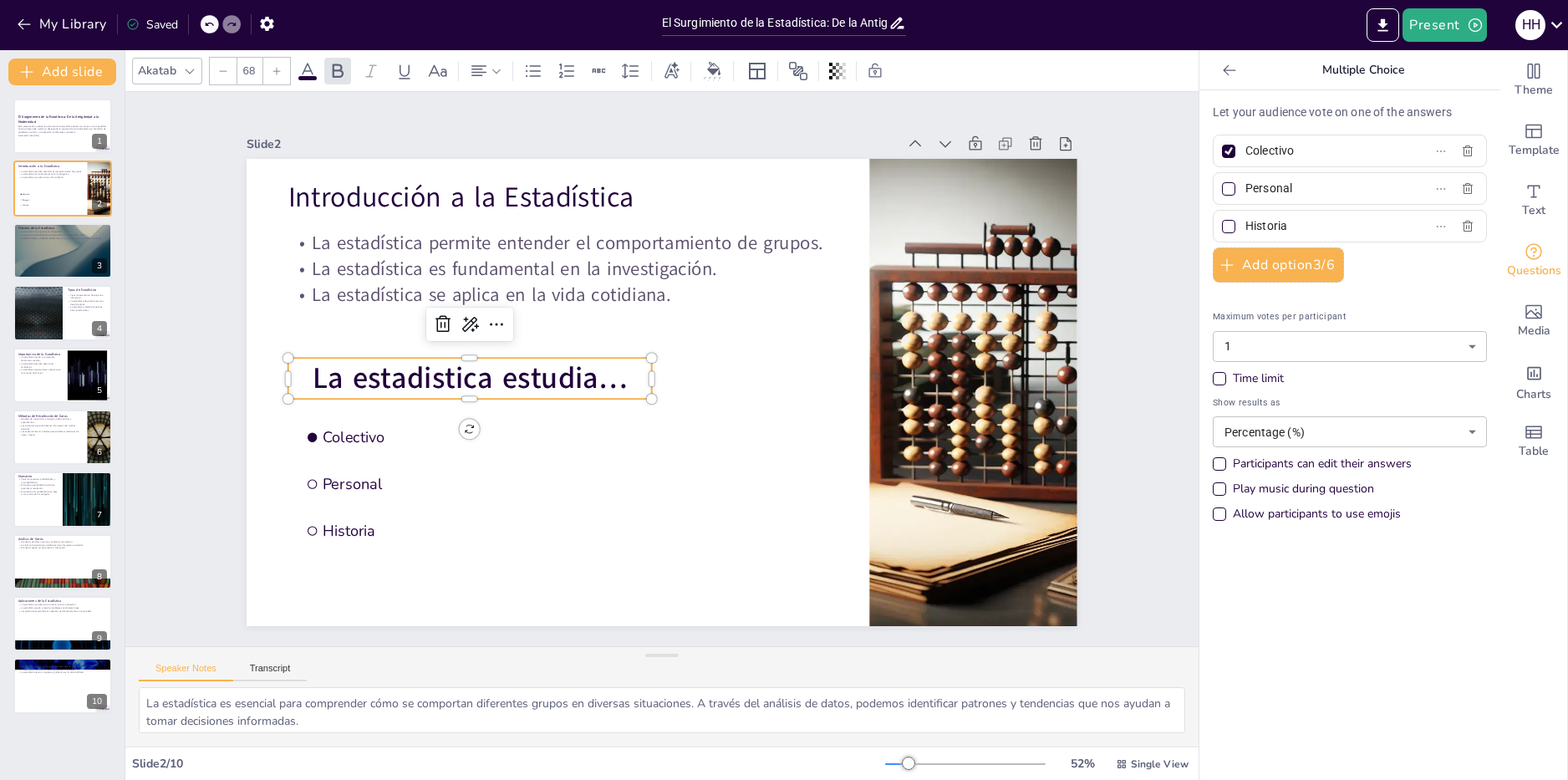
click at [369, 370] on span "La estadistica estudia…" at bounding box center [469, 358] width 318 height 72
click at [428, 381] on span "La estadistica estudia…" at bounding box center [469, 358] width 318 height 72
click at [588, 492] on span "Personal" at bounding box center [503, 468] width 386 height 60
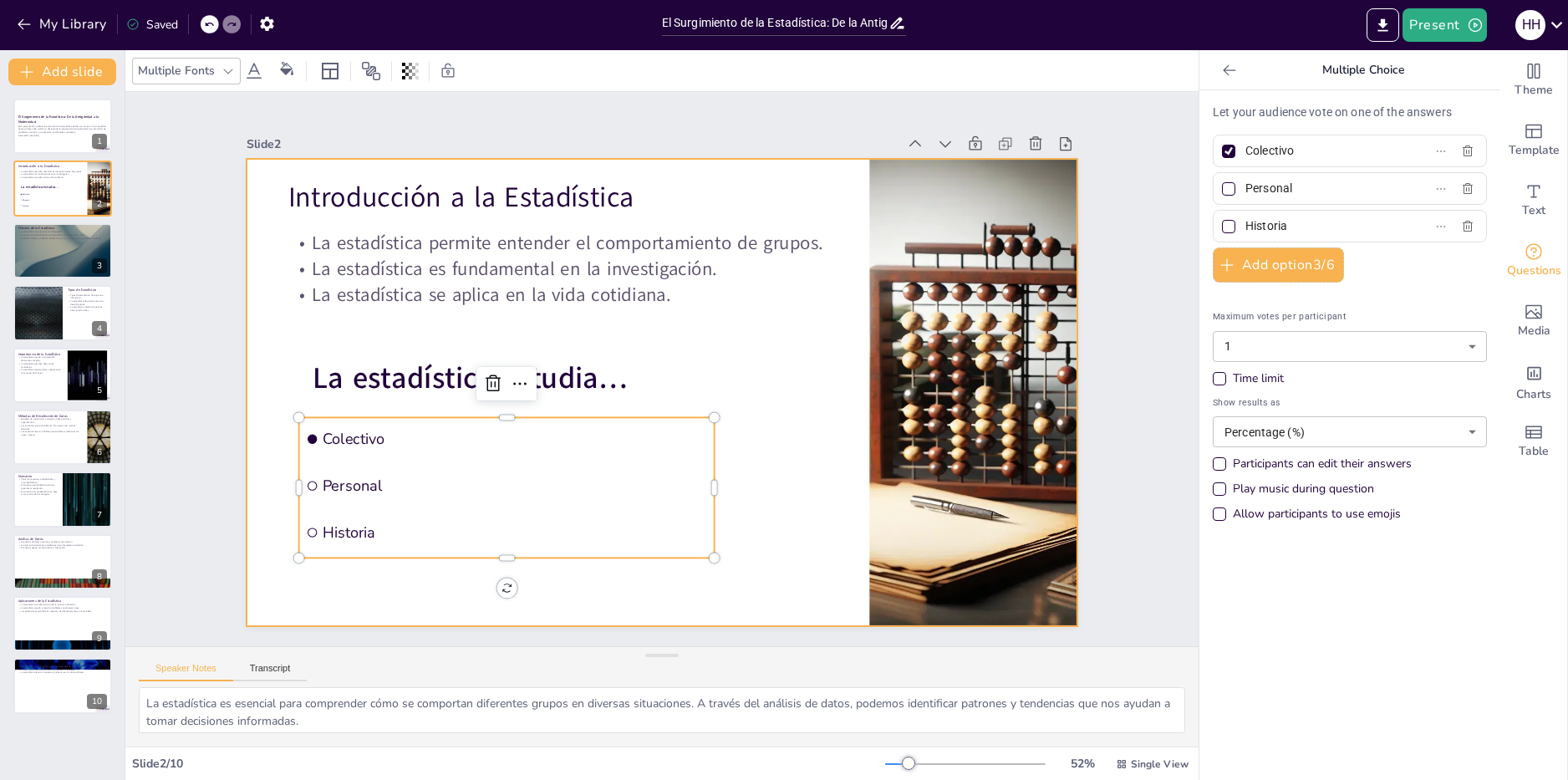
click at [255, 563] on div at bounding box center [650, 388] width 953 height 820
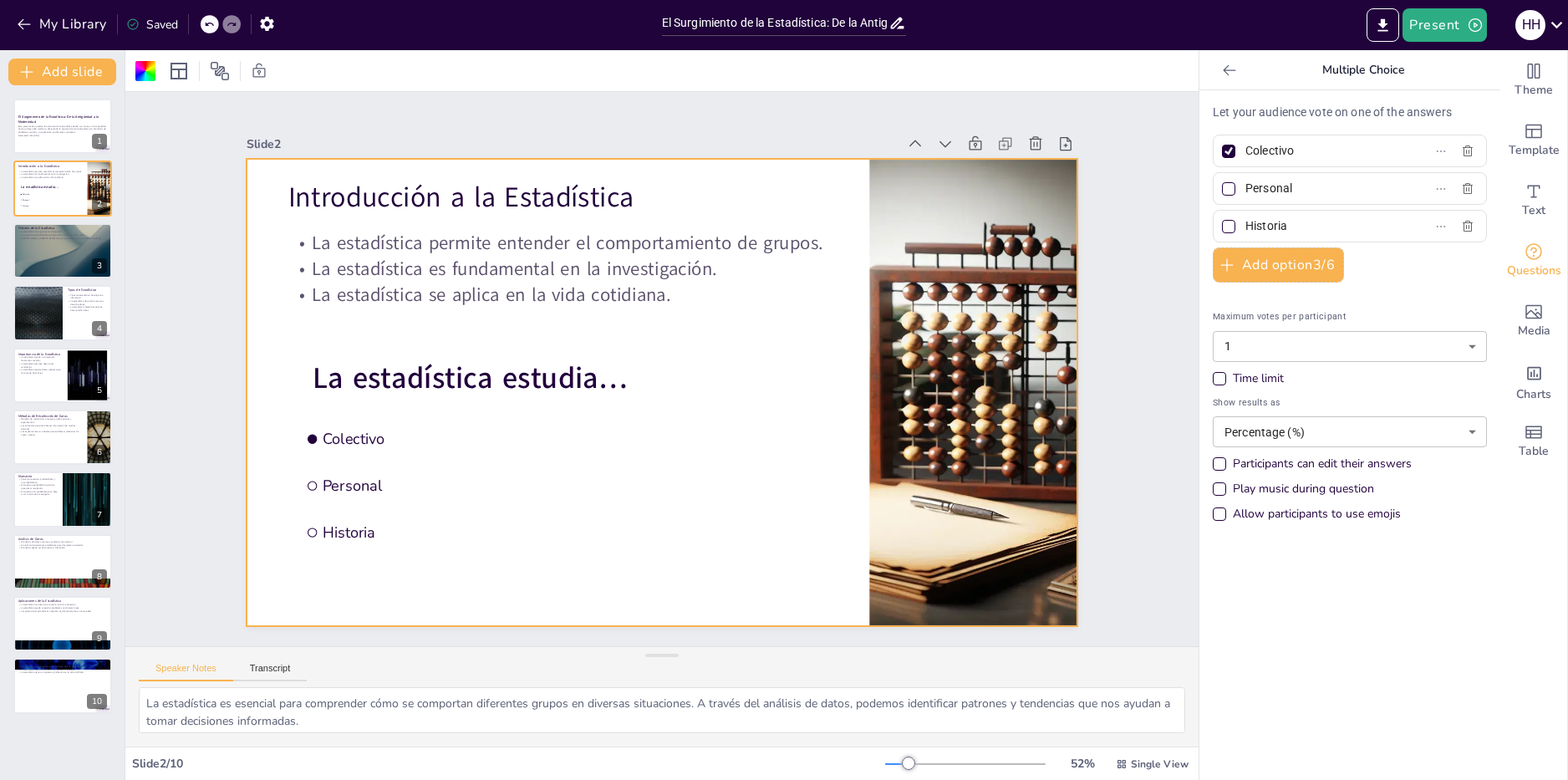
click at [1228, 71] on icon at bounding box center [1230, 71] width 17 height 17
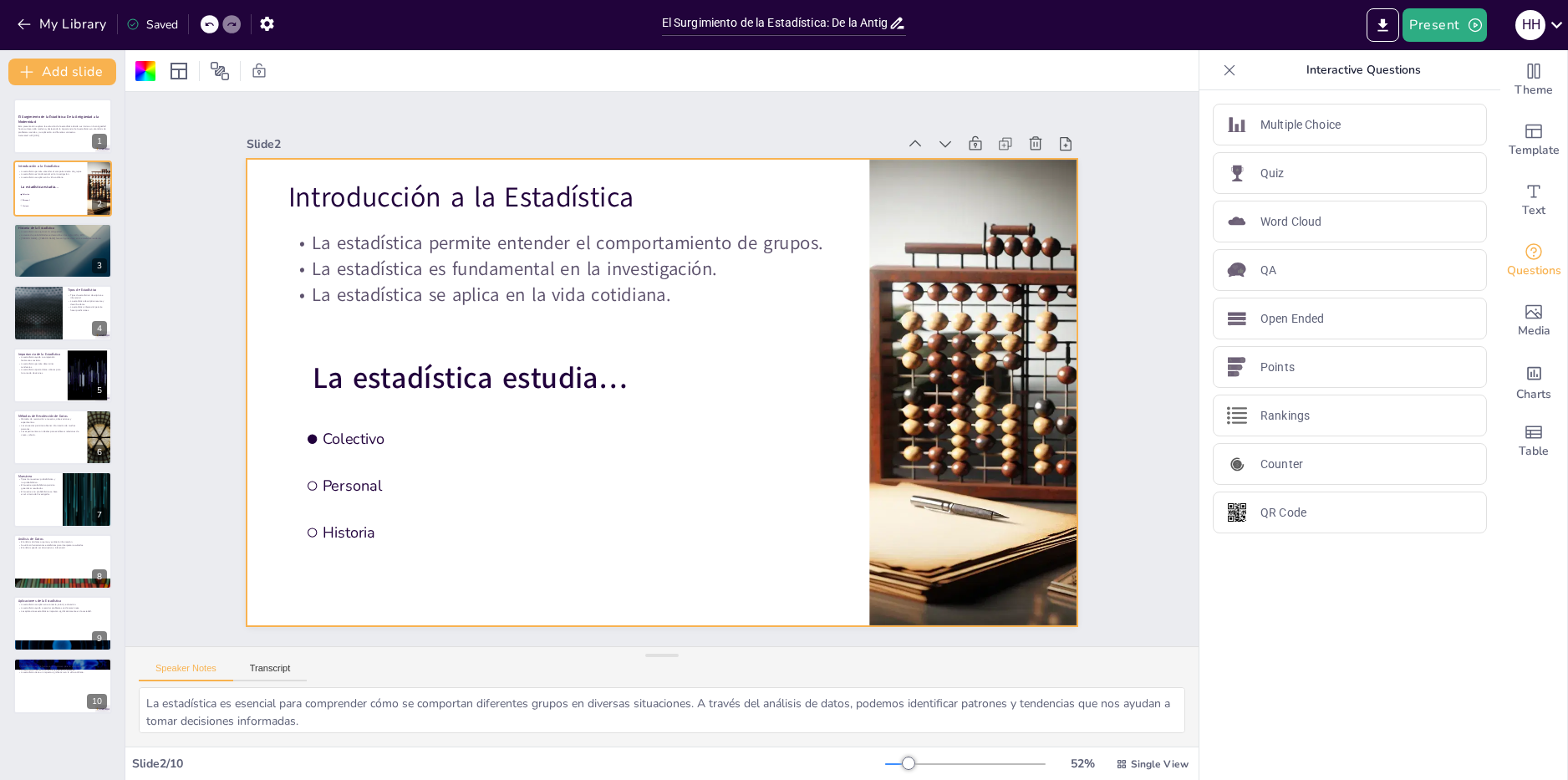
click at [1228, 71] on icon at bounding box center [1230, 71] width 17 height 17
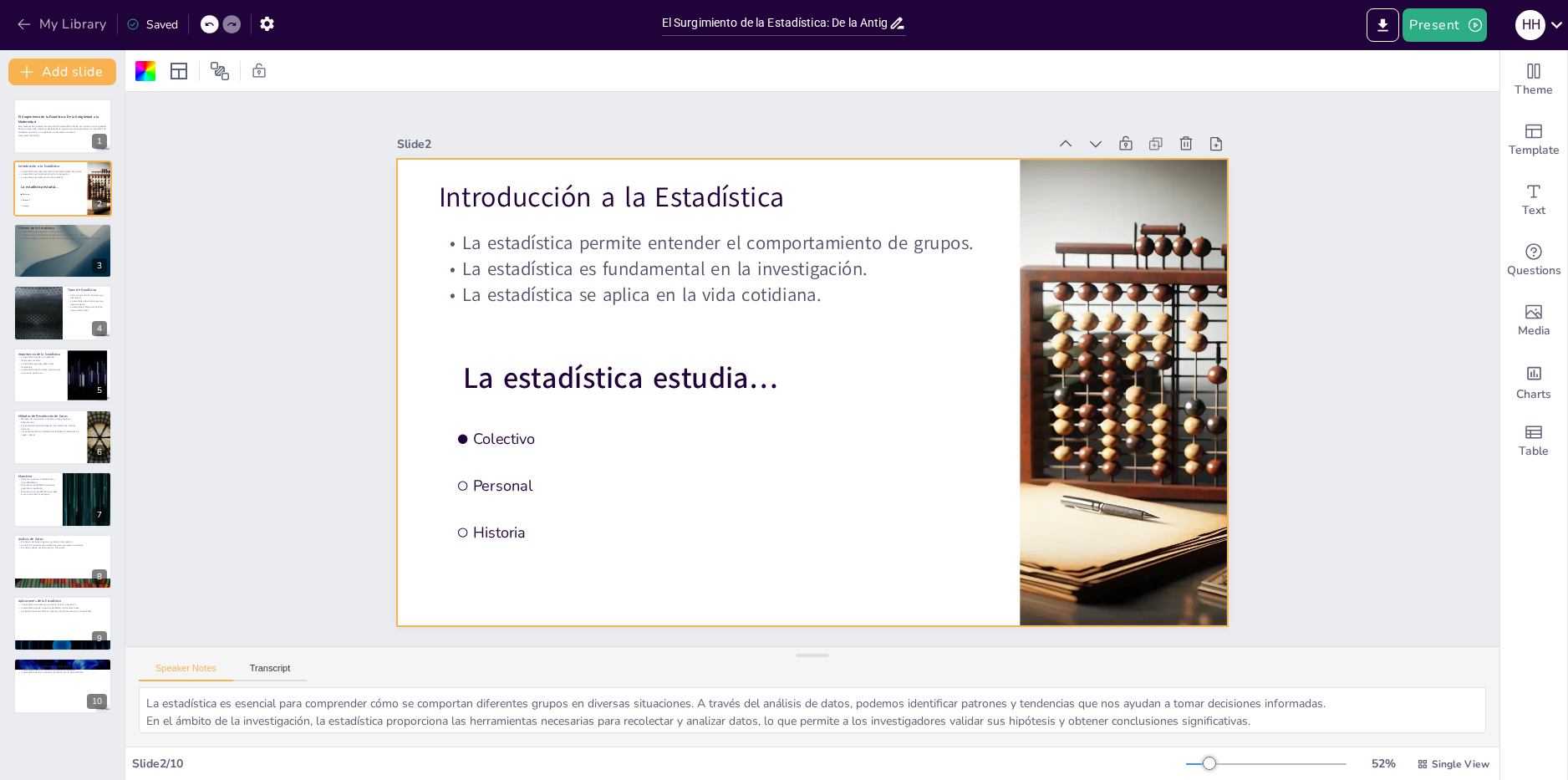
click at [35, 29] on button "My Library" at bounding box center [63, 24] width 101 height 26
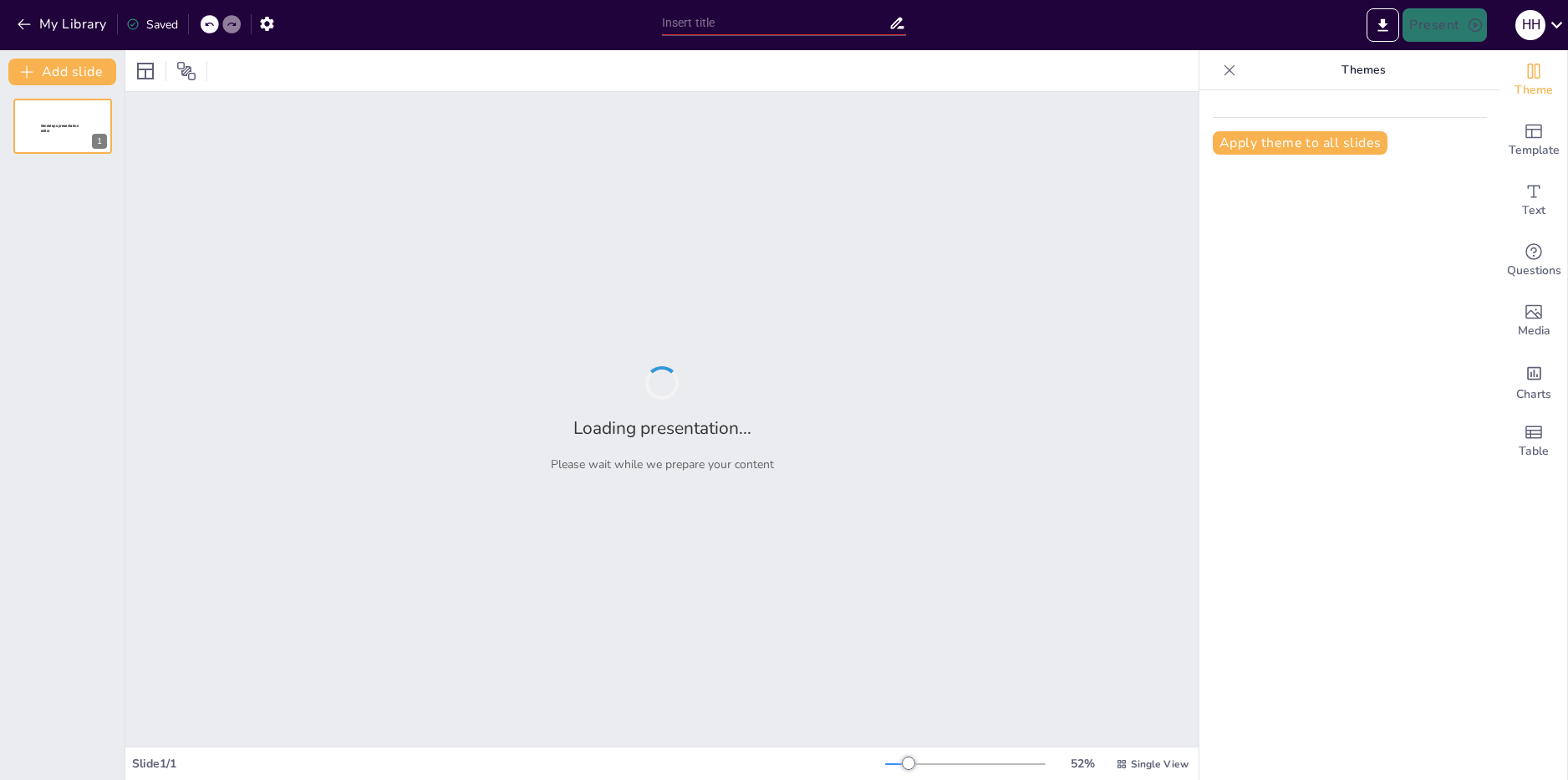
type input "El Surgimiento de la Estadística: De la Antigüedad a la Modernidad"
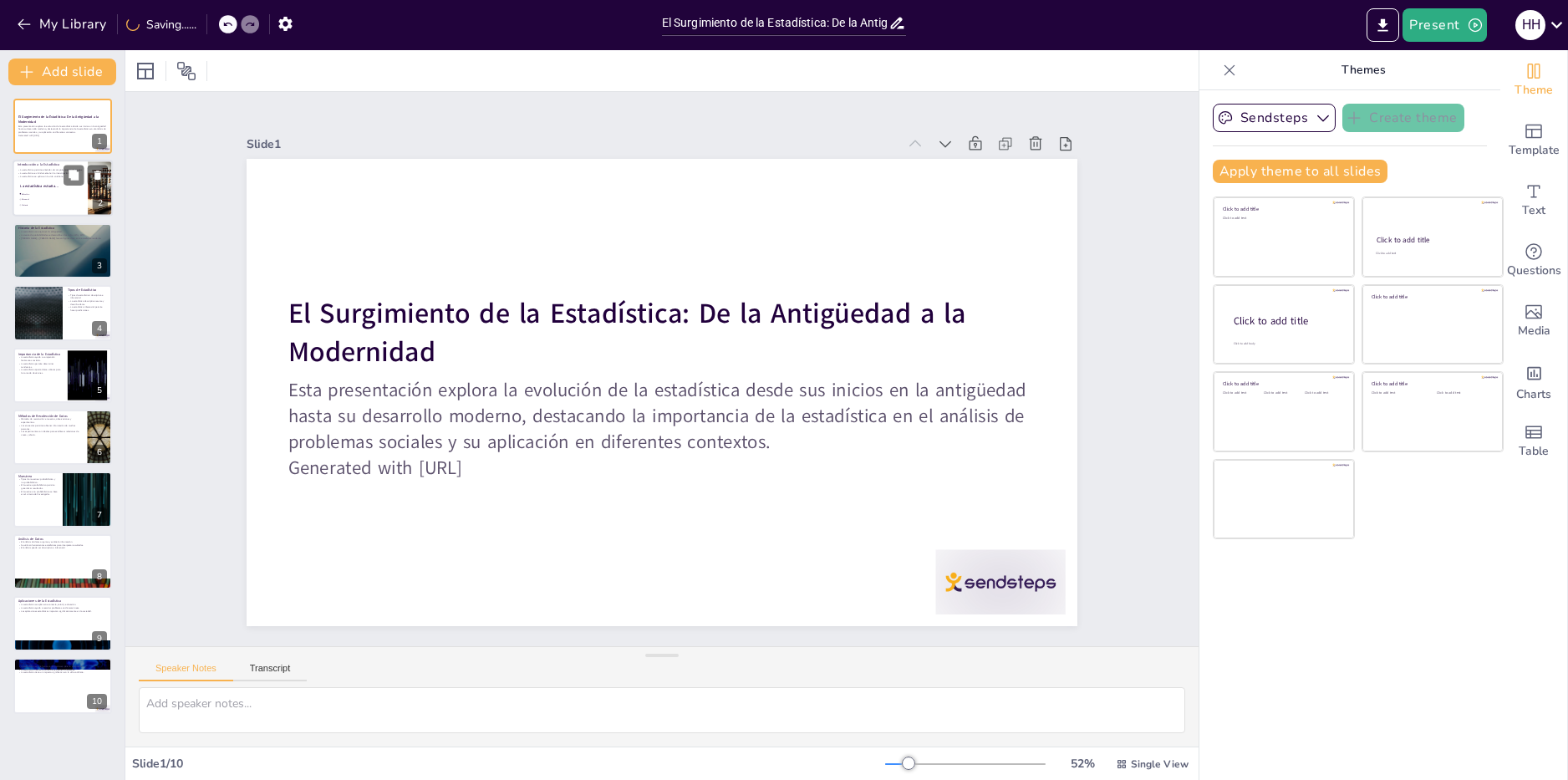
click at [46, 200] on li "Personal" at bounding box center [43, 200] width 50 height 5
type textarea "La estadística es esencial para comprender cómo se comportan diferentes grupos …"
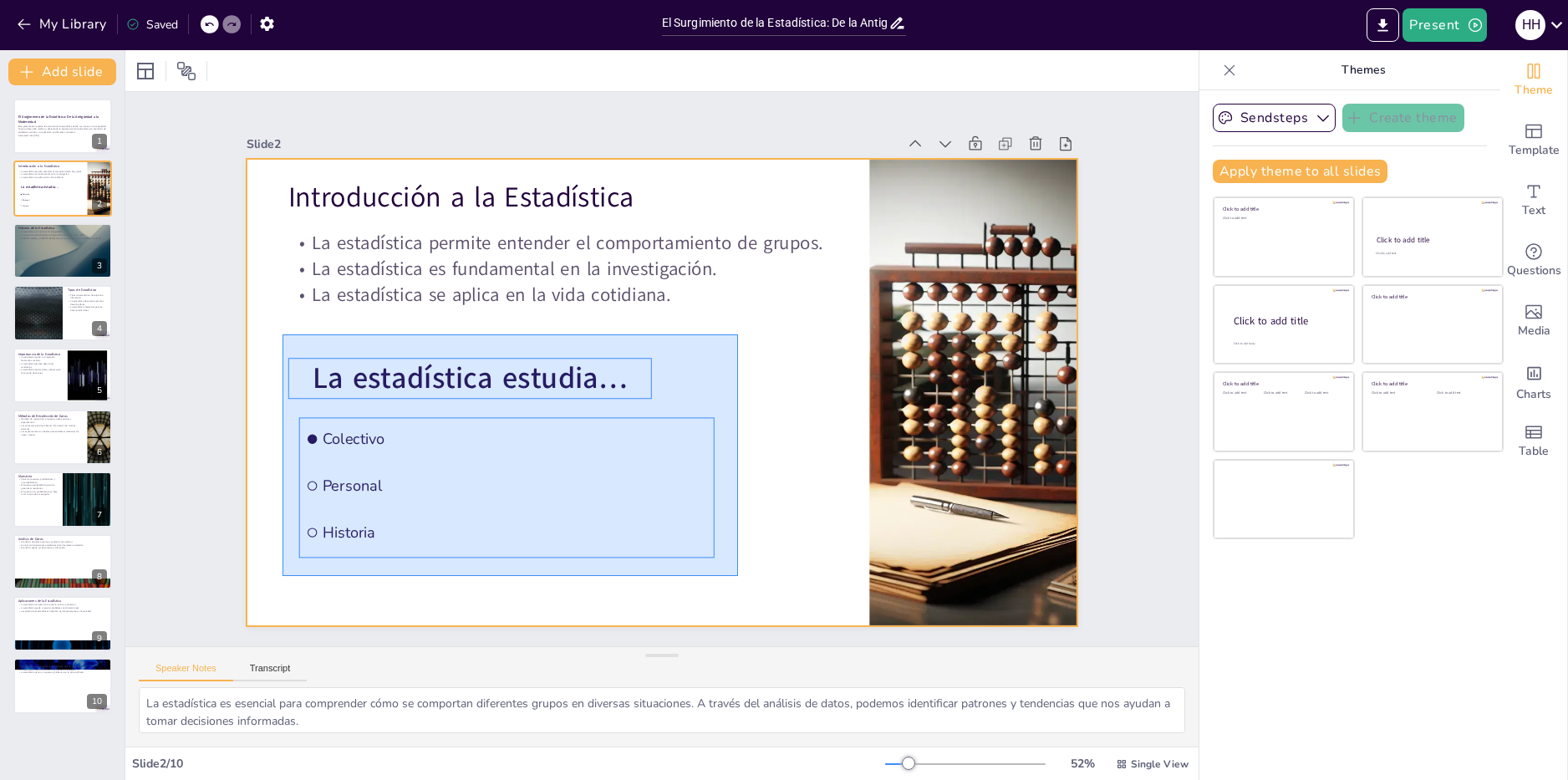
drag, startPoint x: 283, startPoint y: 335, endPoint x: 738, endPoint y: 576, distance: 514.9
click at [738, 576] on div at bounding box center [650, 388] width 953 height 820
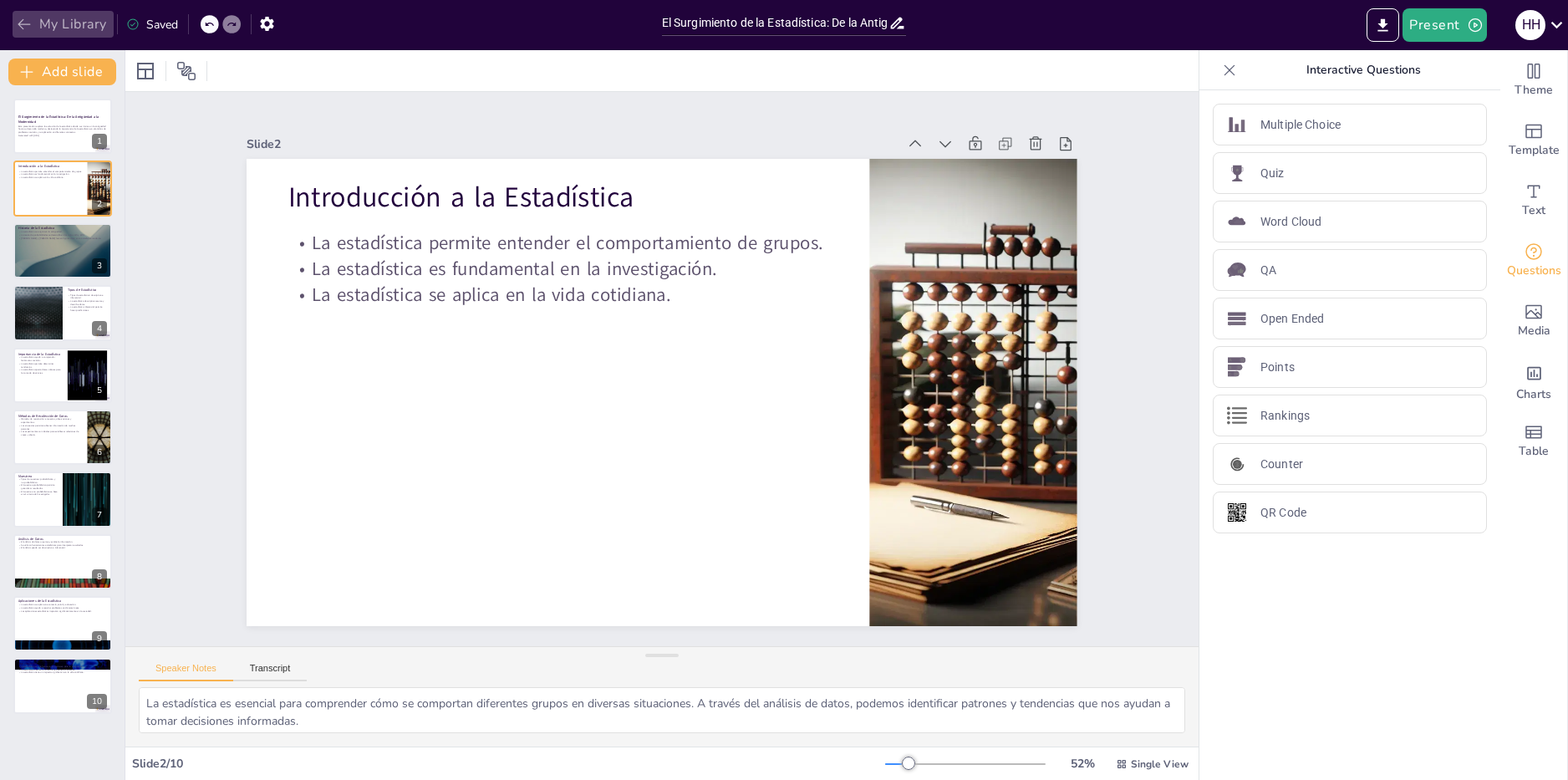
click at [35, 23] on button "My Library" at bounding box center [63, 24] width 101 height 26
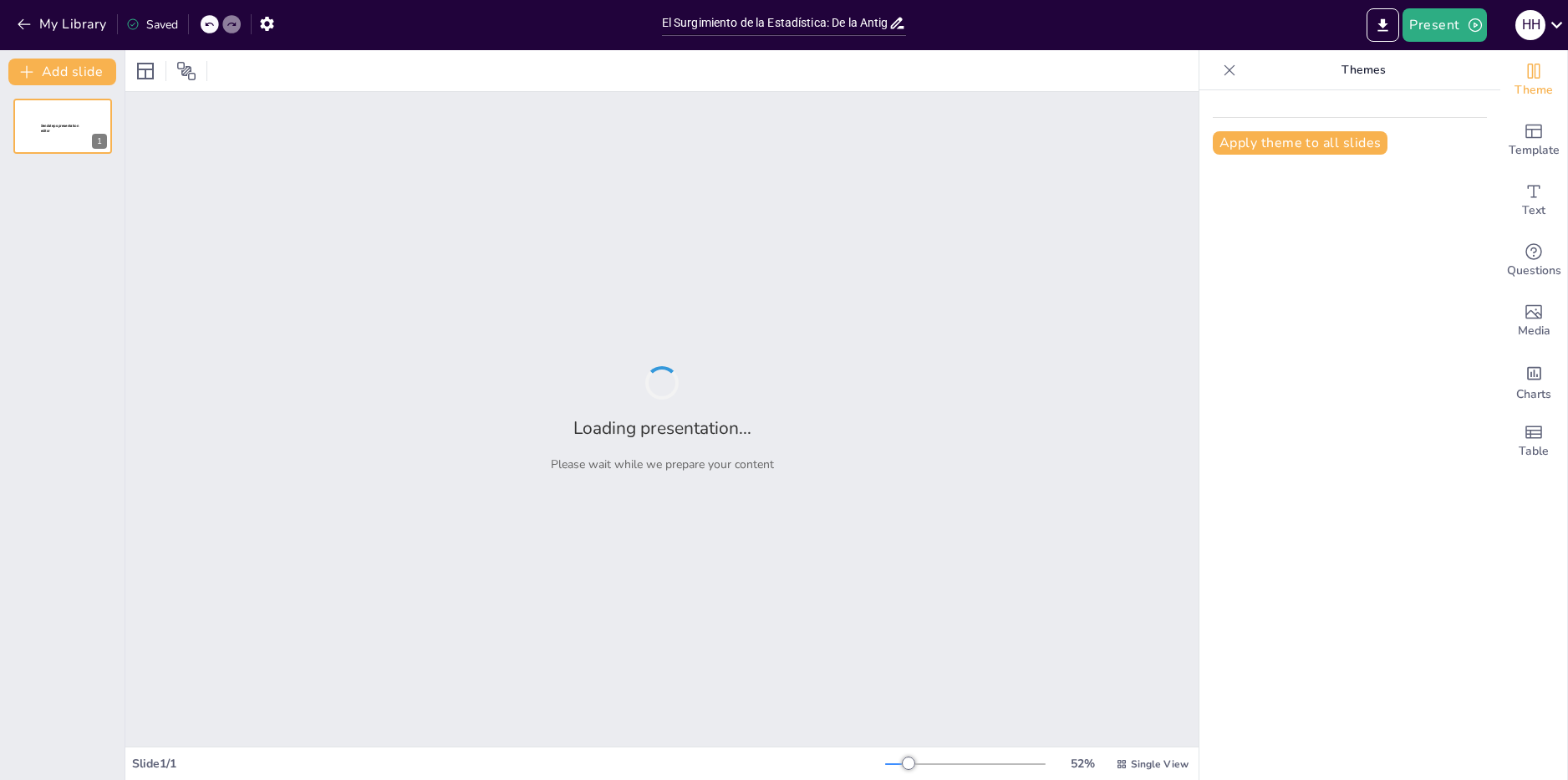
type input "El Surgimiento de la Estadística: De la Antigüedad a la Modernidad"
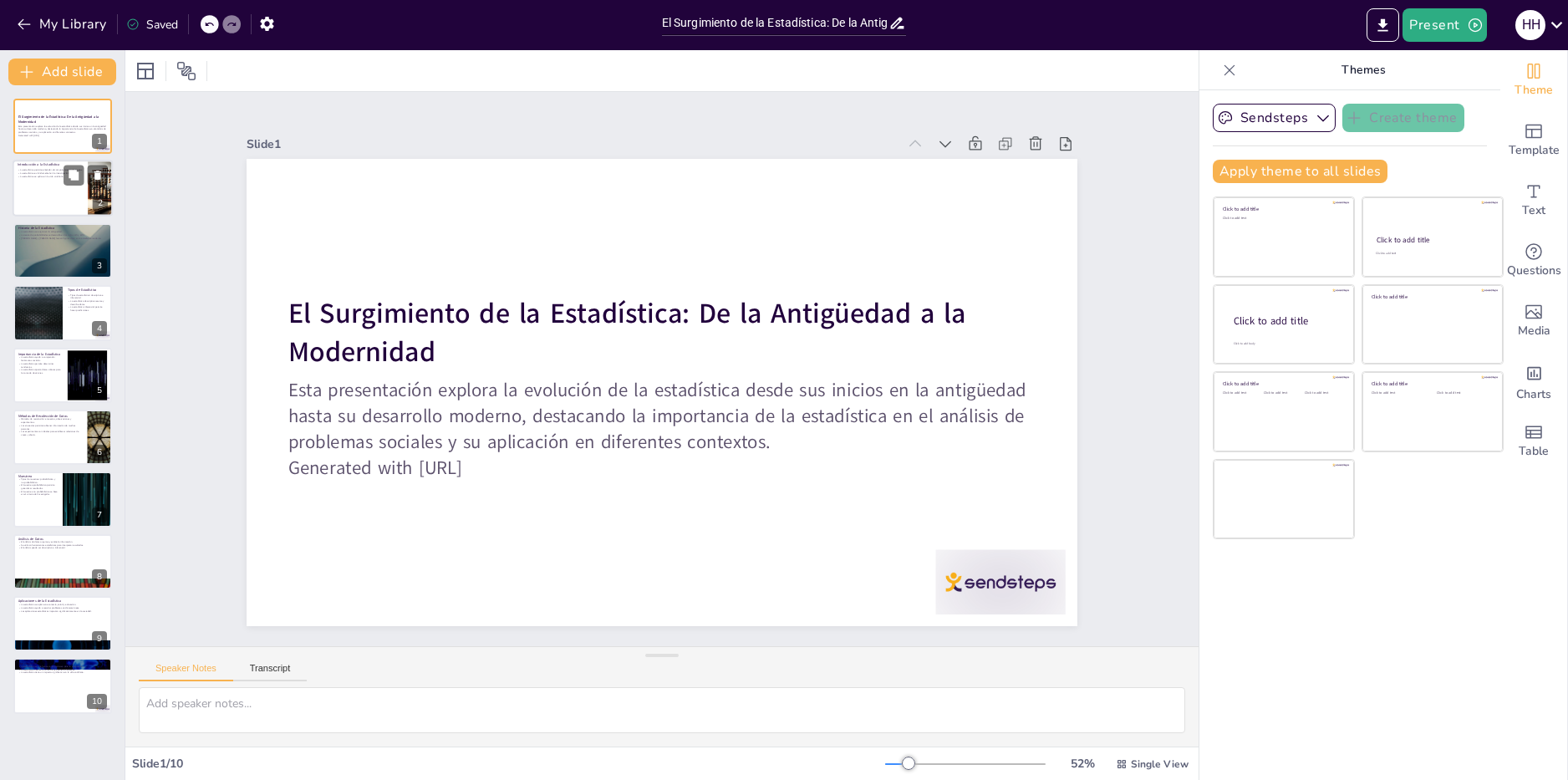
click at [63, 199] on div at bounding box center [63, 189] width 100 height 57
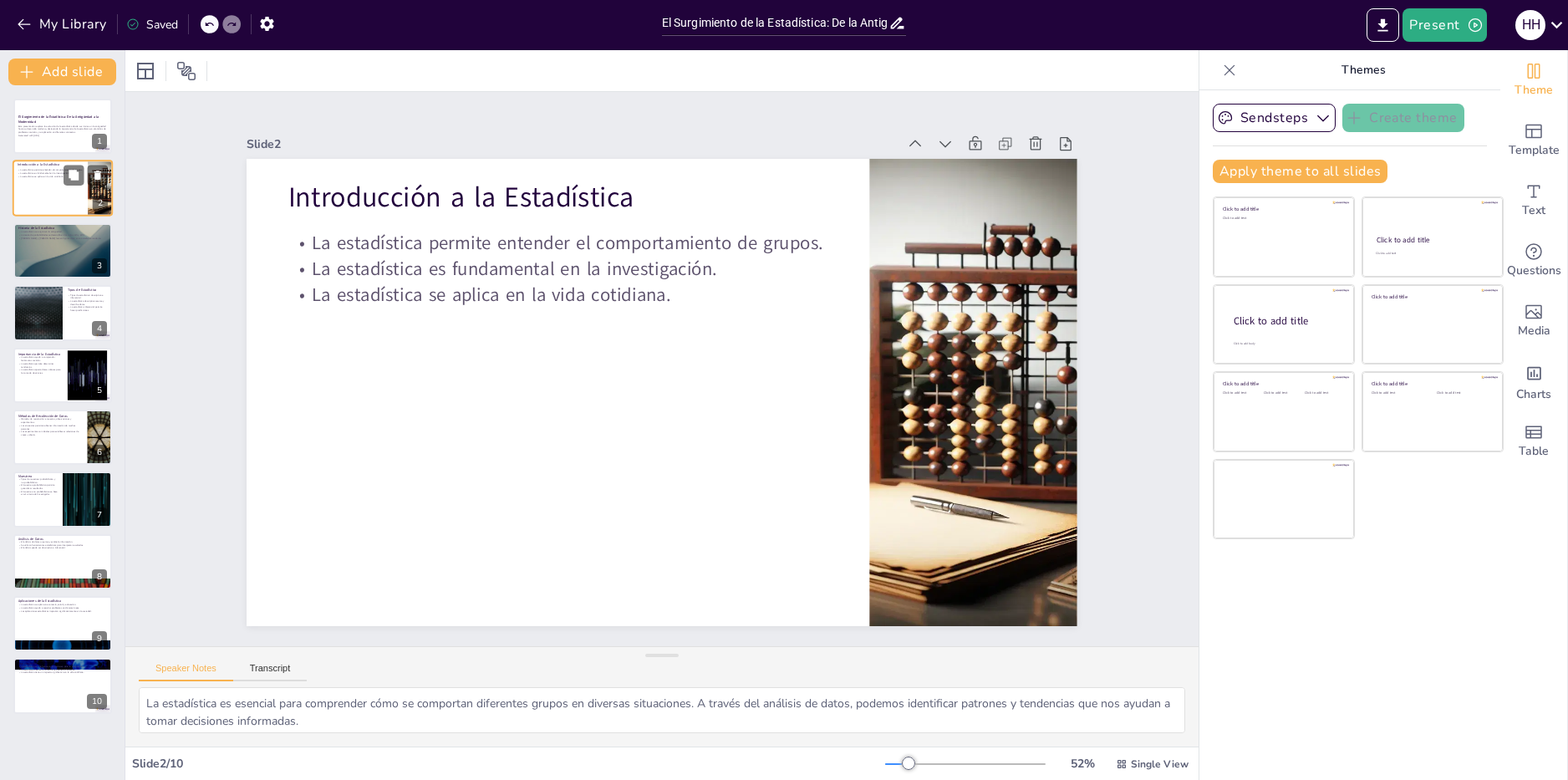
type textarea "La estadística es esencial para comprender cómo se comportan diferentes grupos …"
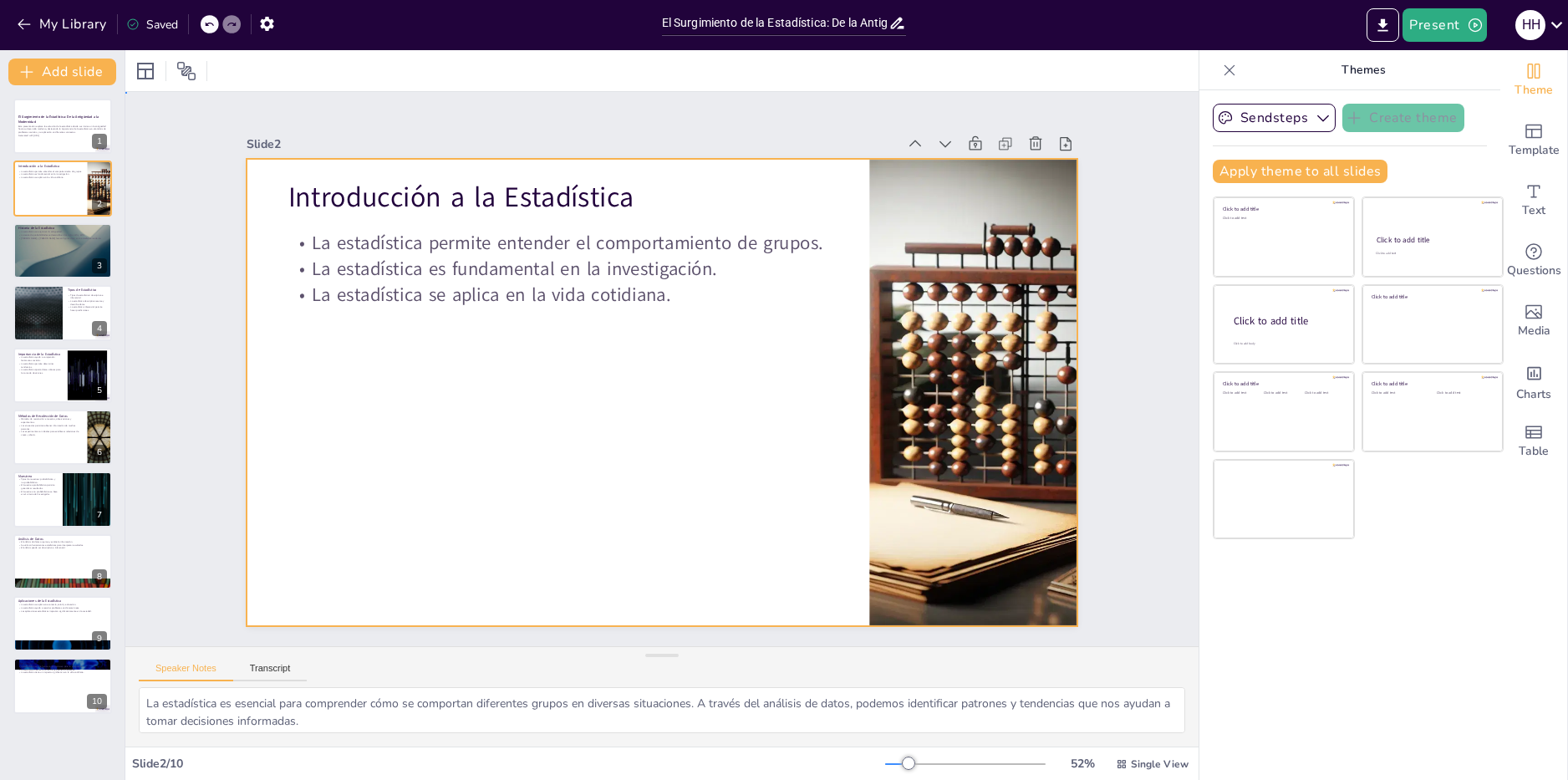
click at [584, 443] on div at bounding box center [655, 391] width 935 height 701
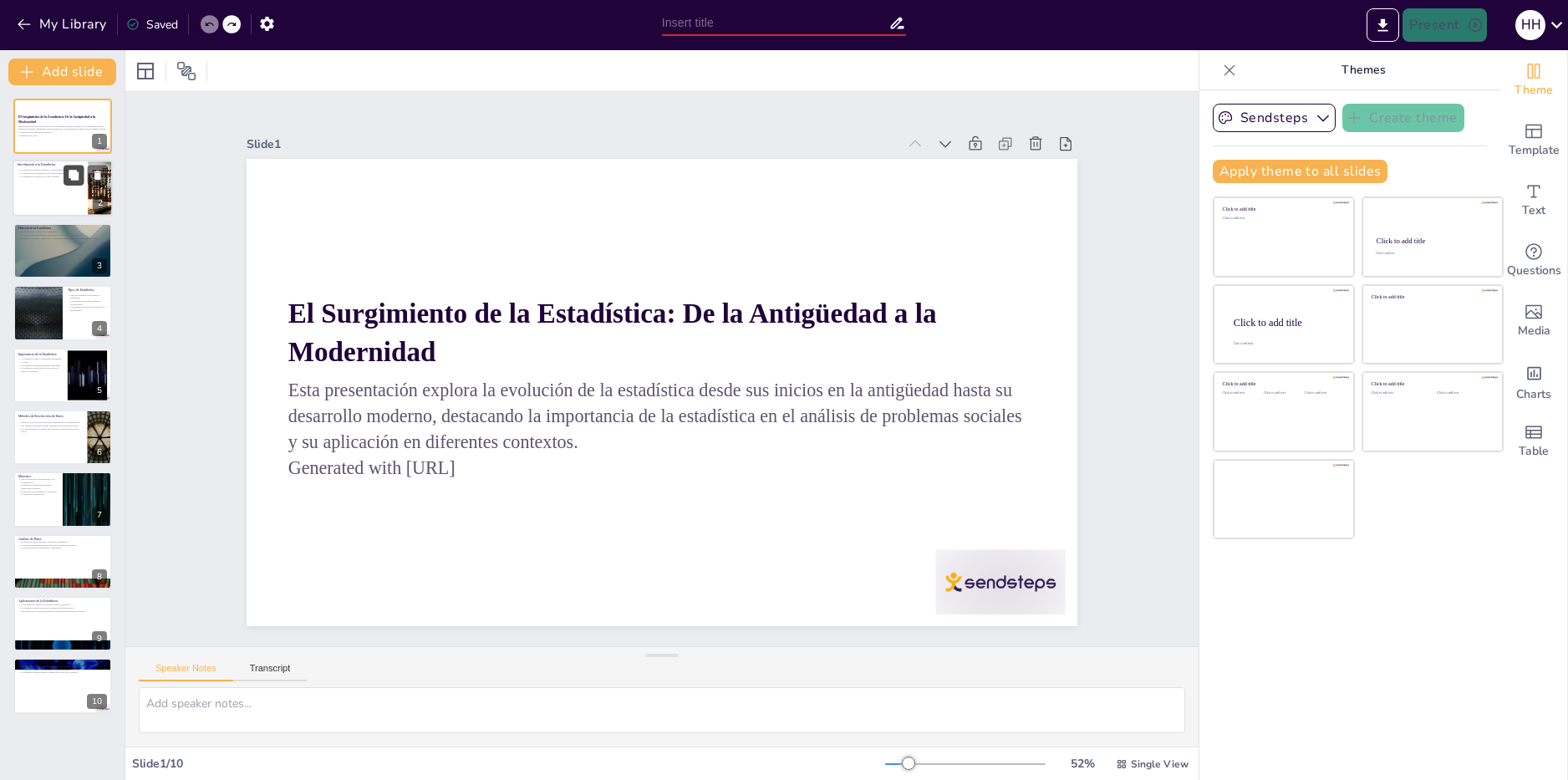
click at [68, 185] on button at bounding box center [74, 175] width 20 height 20
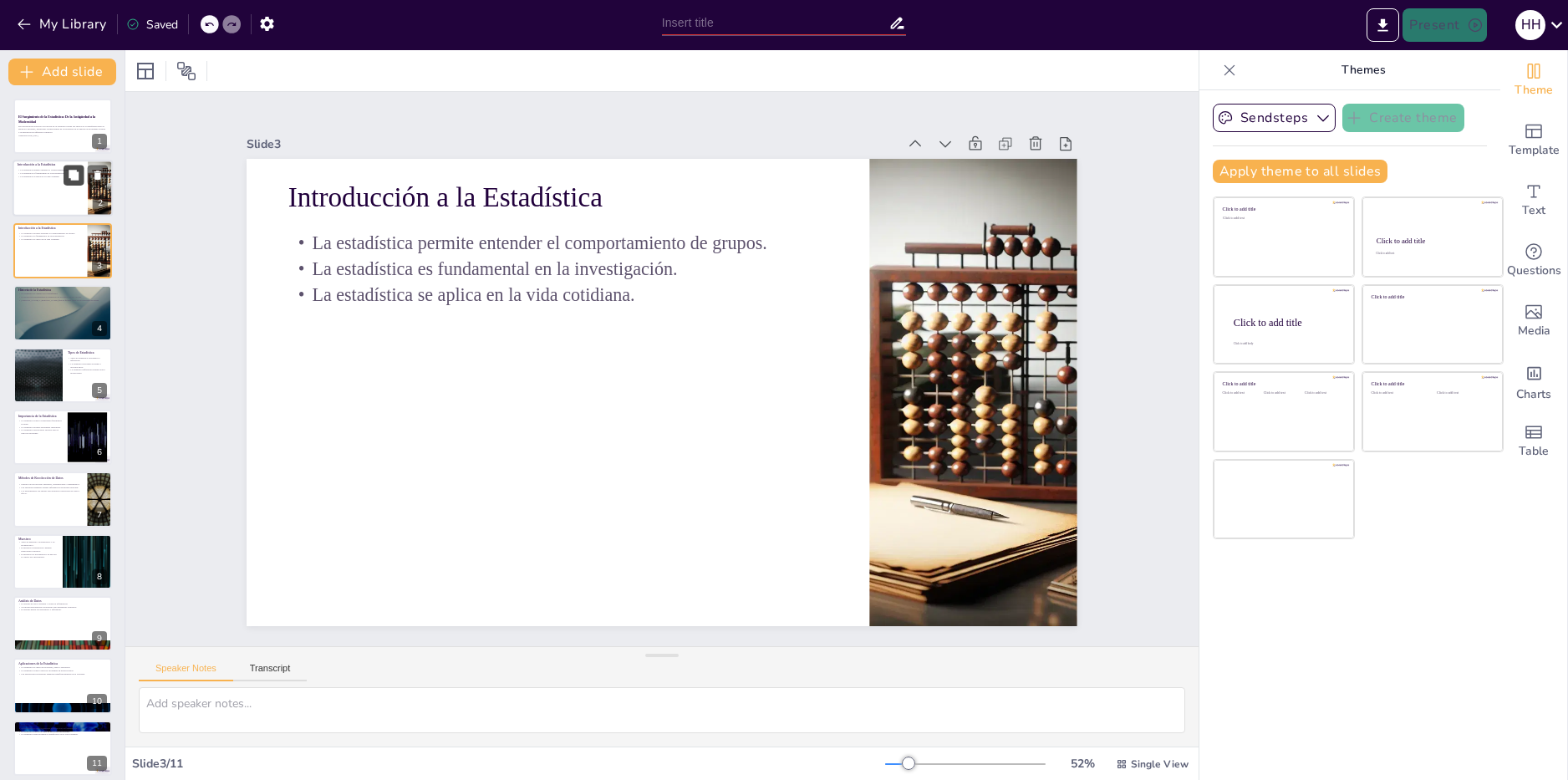
type textarea "La estadística es esencial para comprender cómo se comportan diferentes grupos …"
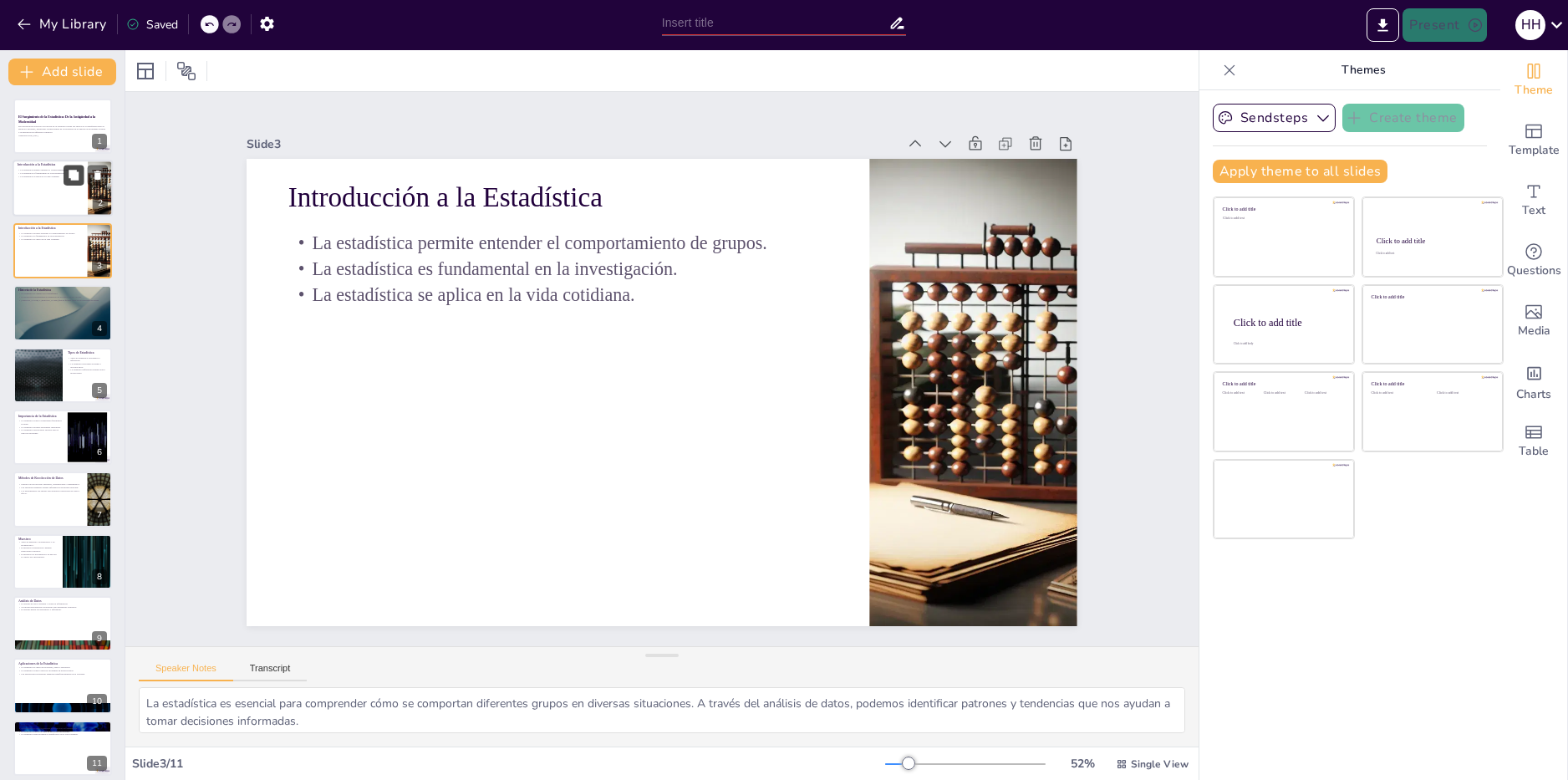
scroll to position [23, 0]
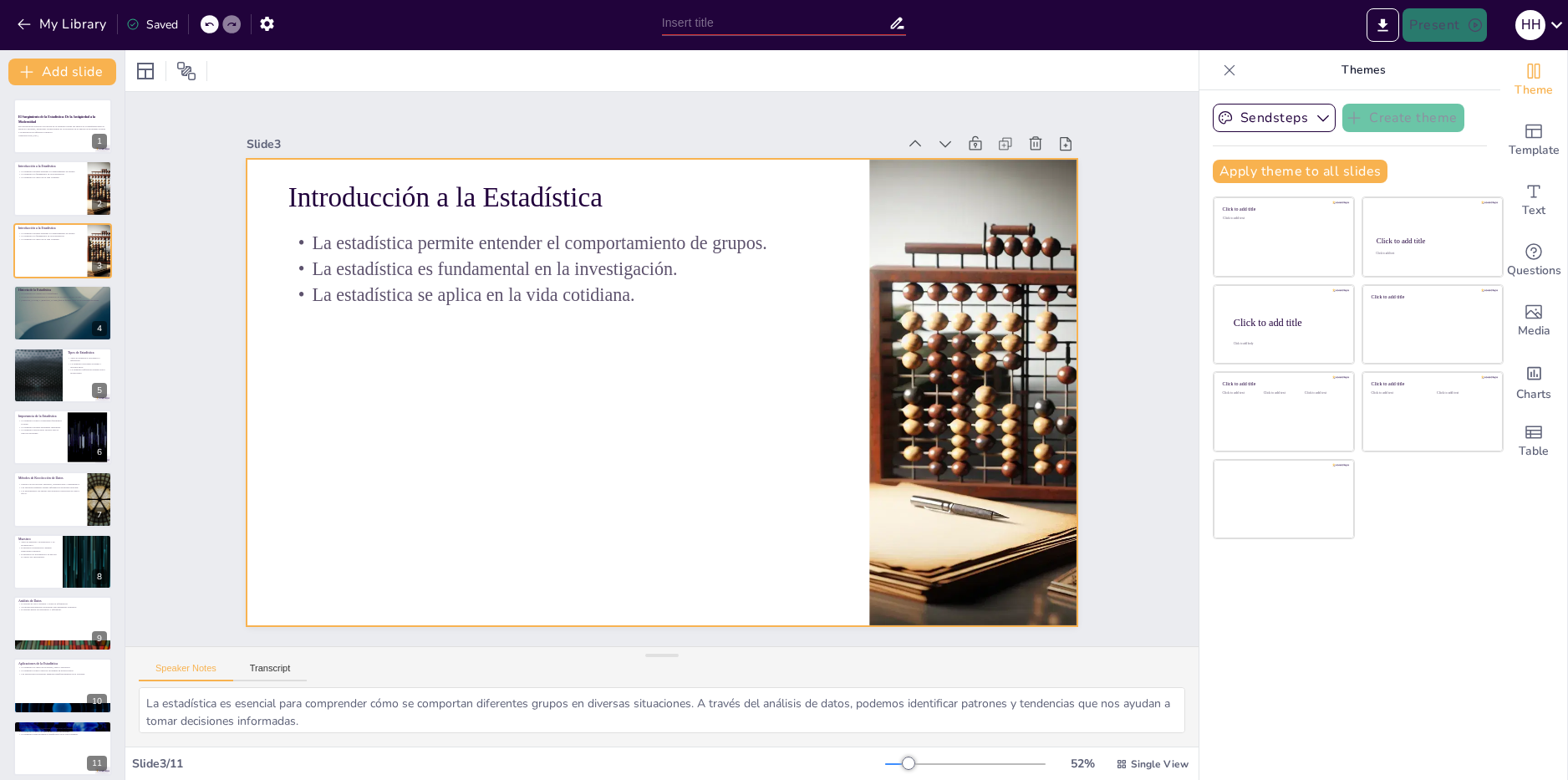
click at [403, 377] on div at bounding box center [652, 347] width 949 height 766
click at [45, 187] on div at bounding box center [63, 189] width 100 height 57
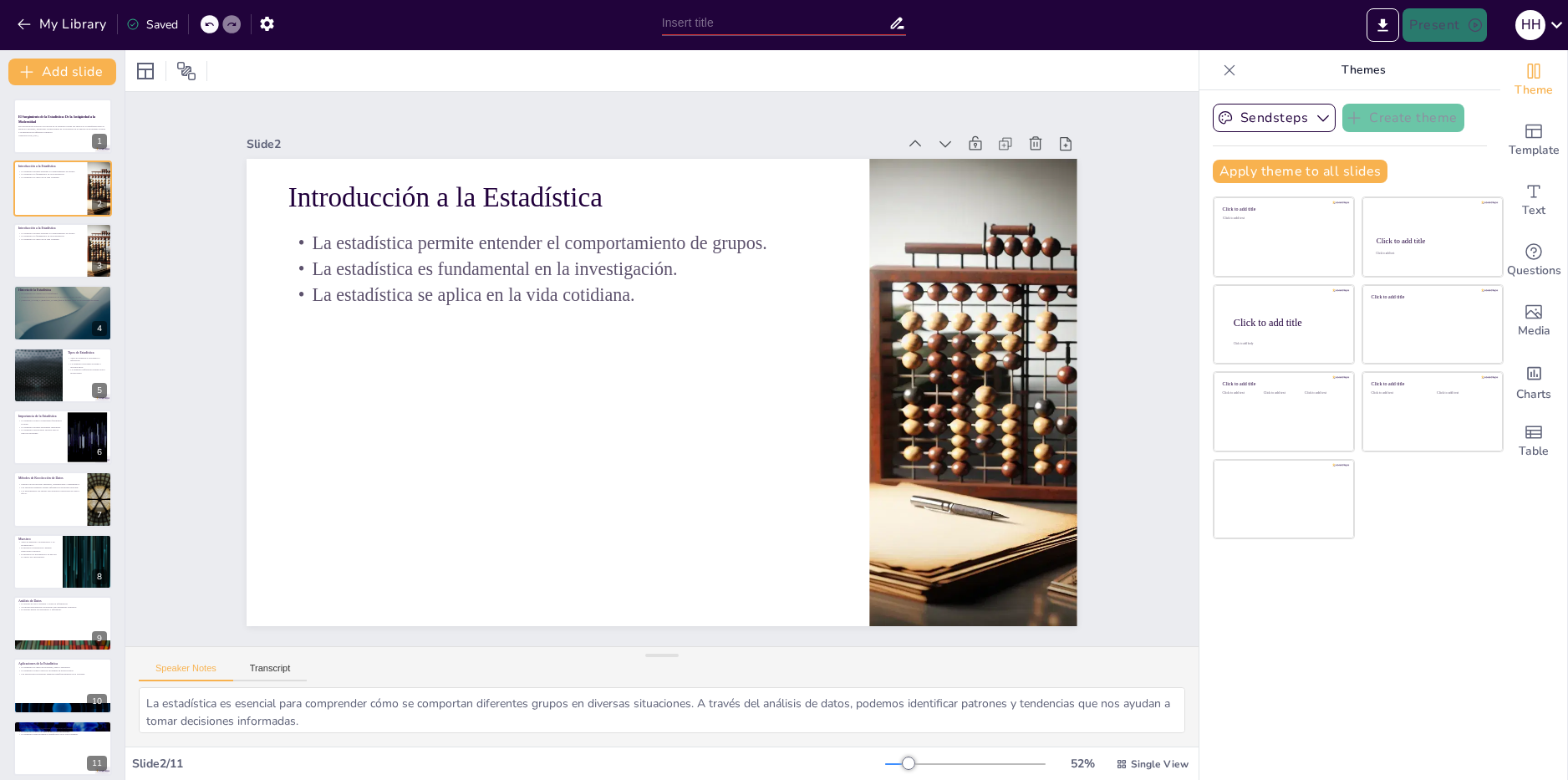
click at [1367, 678] on div "Sendsteps Create theme Apply theme to all slides Click to add title Click to ad…" at bounding box center [1350, 435] width 301 height 690
click at [54, 252] on div at bounding box center [63, 250] width 100 height 57
click at [273, 670] on button "Transcript" at bounding box center [270, 673] width 74 height 19
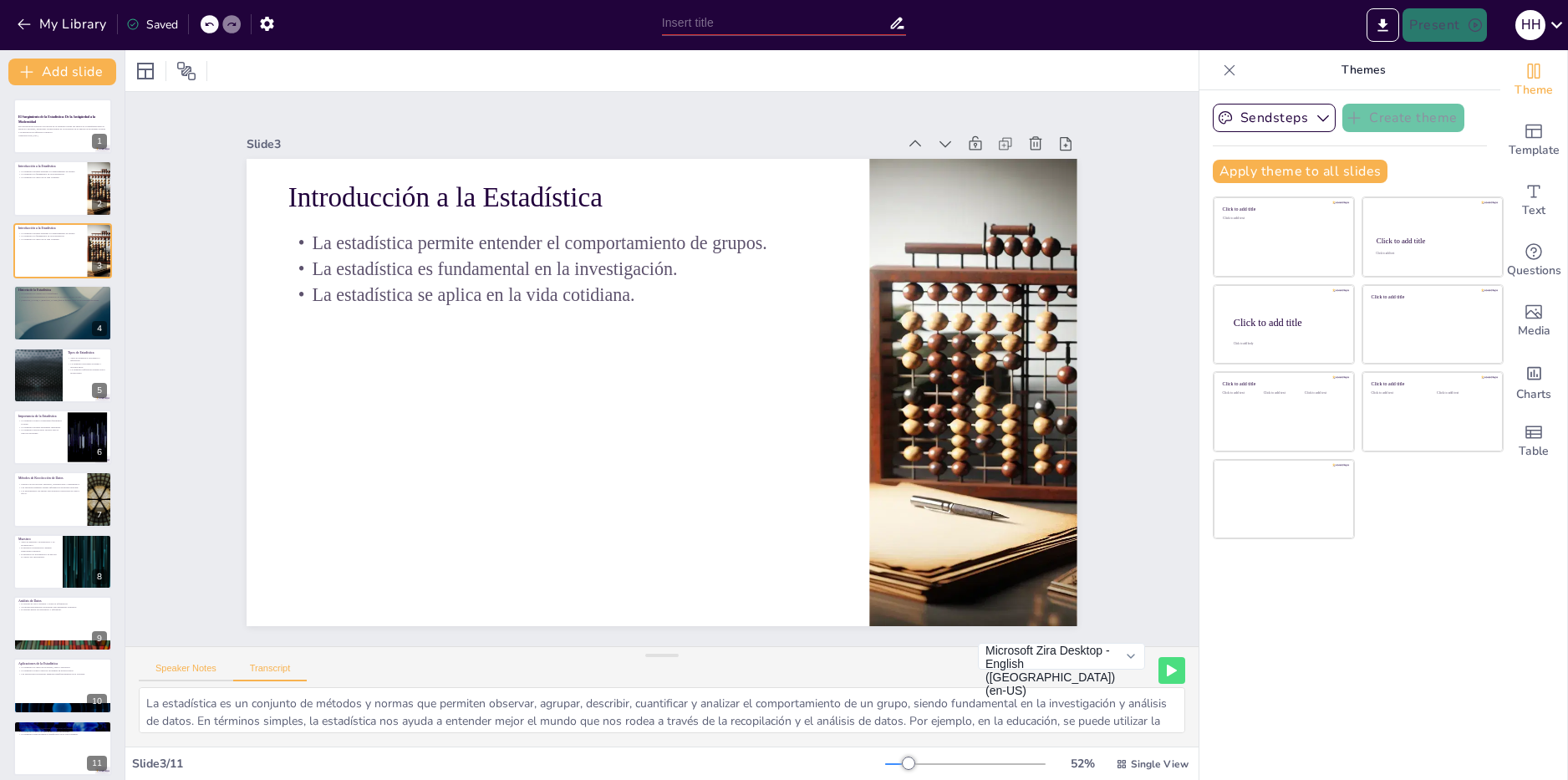
click at [184, 674] on button "Speaker Notes" at bounding box center [186, 673] width 94 height 19
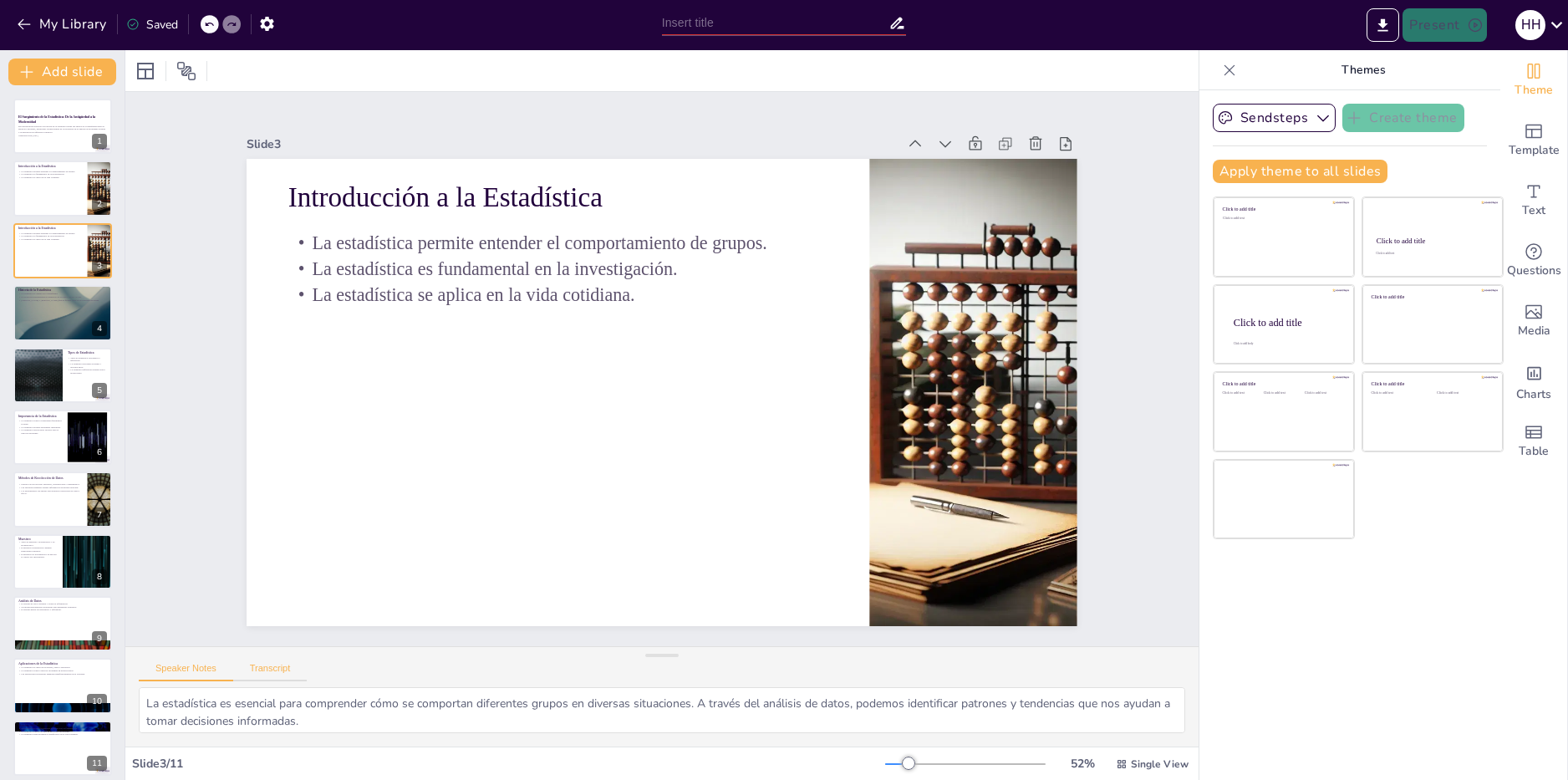
click at [272, 668] on button "Transcript" at bounding box center [270, 673] width 74 height 19
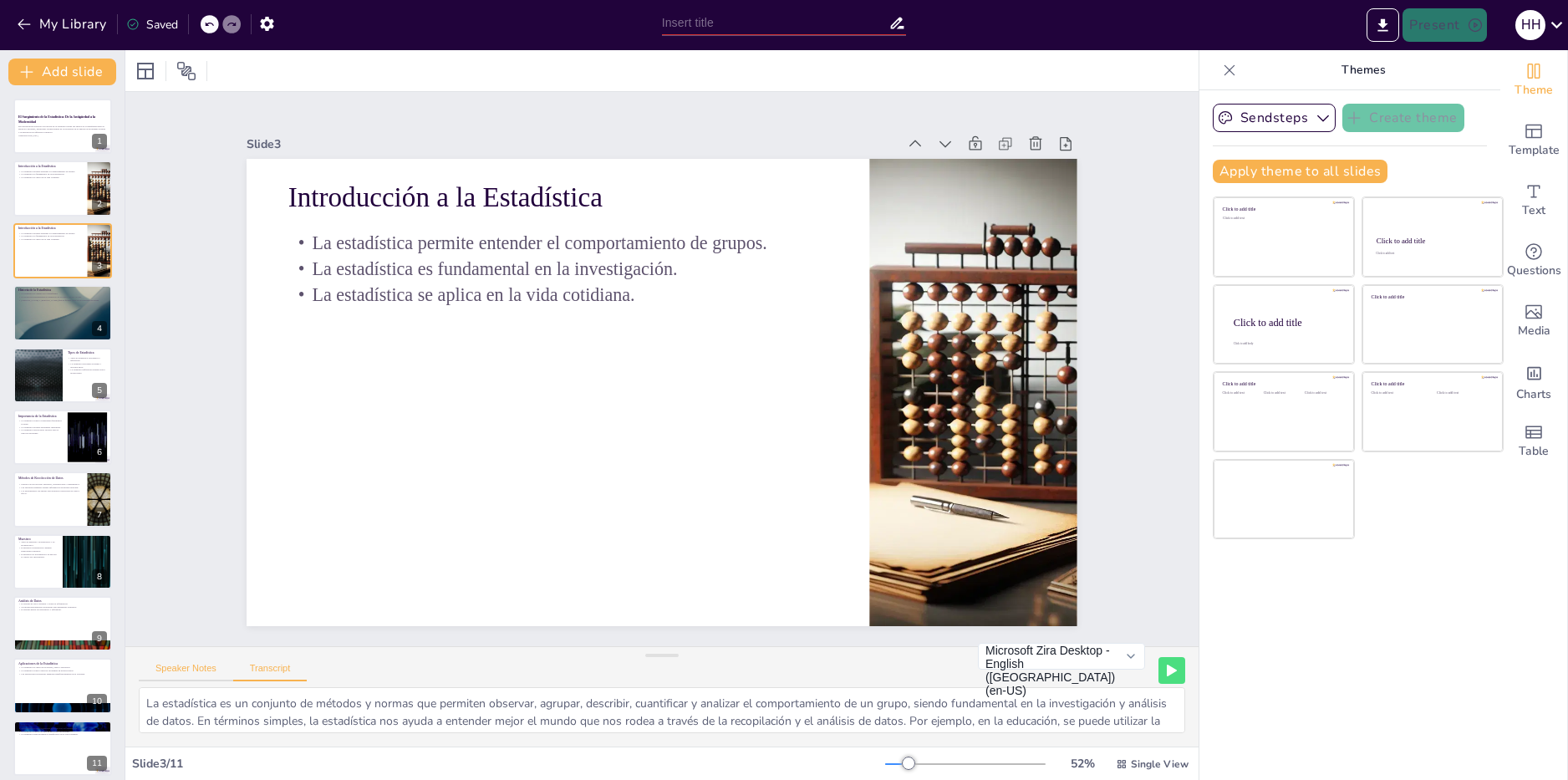
click at [192, 668] on button "Speaker Notes" at bounding box center [186, 673] width 94 height 19
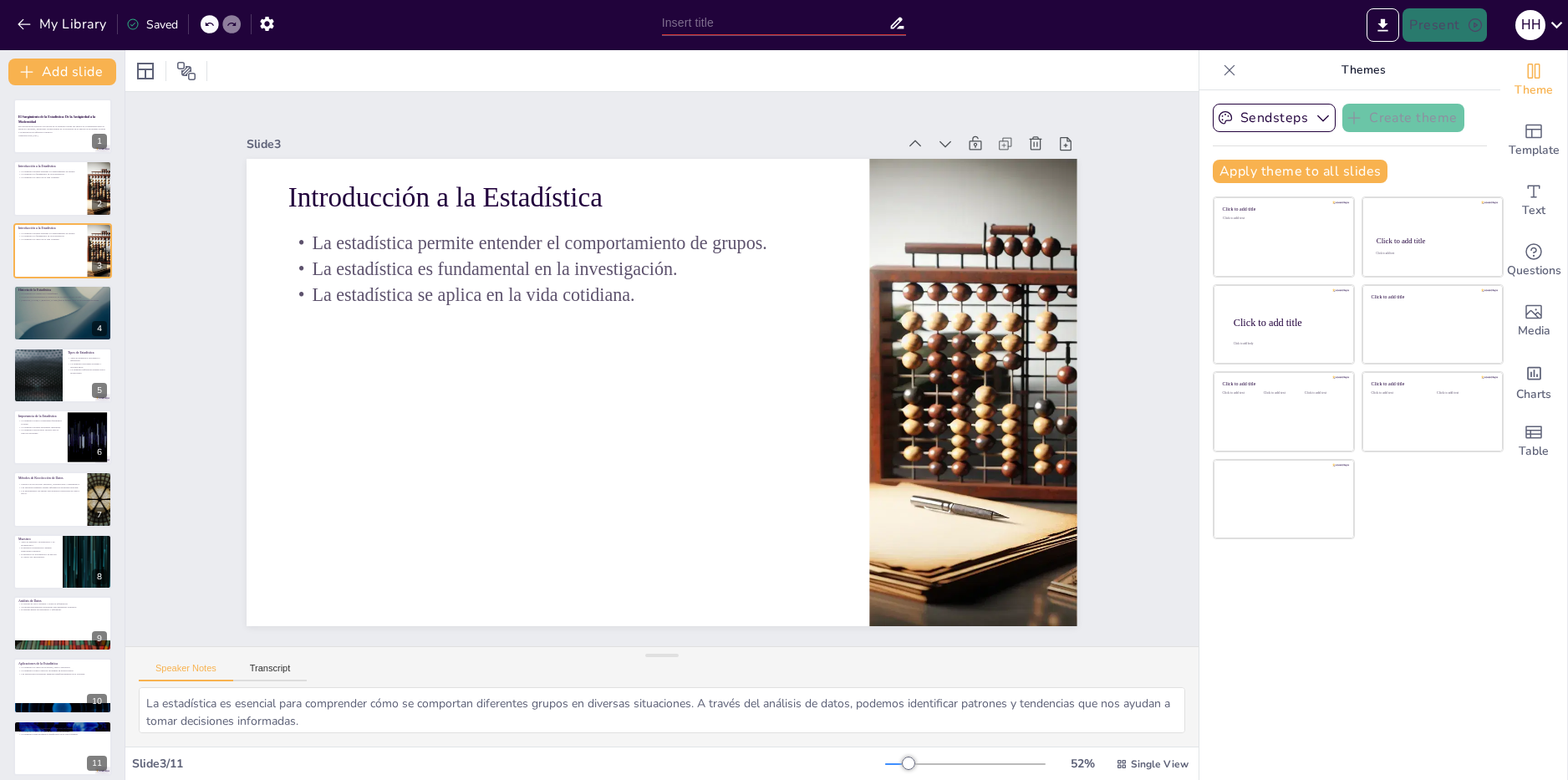
click at [1122, 353] on div "Slide 1 El Surgimiento de la Estadística: De la Antigüedad a la Modernidad Esta…" at bounding box center [661, 369] width 1050 height 959
click at [1147, 428] on div "Slide 1 El Surgimiento de la Estadística: De la Antigüedad a la Modernidad Esta…" at bounding box center [661, 369] width 1165 height 766
